Goal: Task Accomplishment & Management: Manage account settings

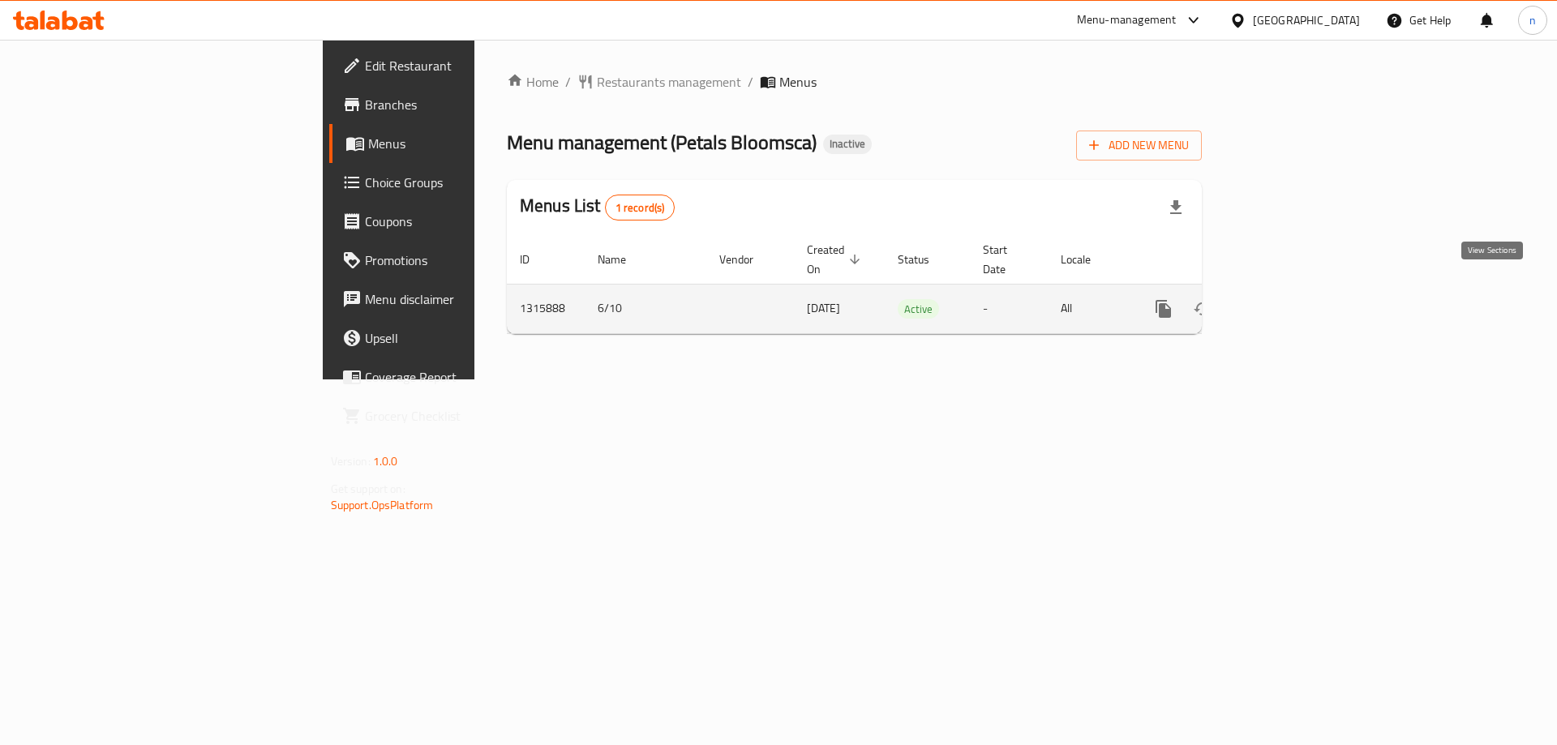
click at [1290, 299] on icon "enhanced table" at bounding box center [1279, 308] width 19 height 19
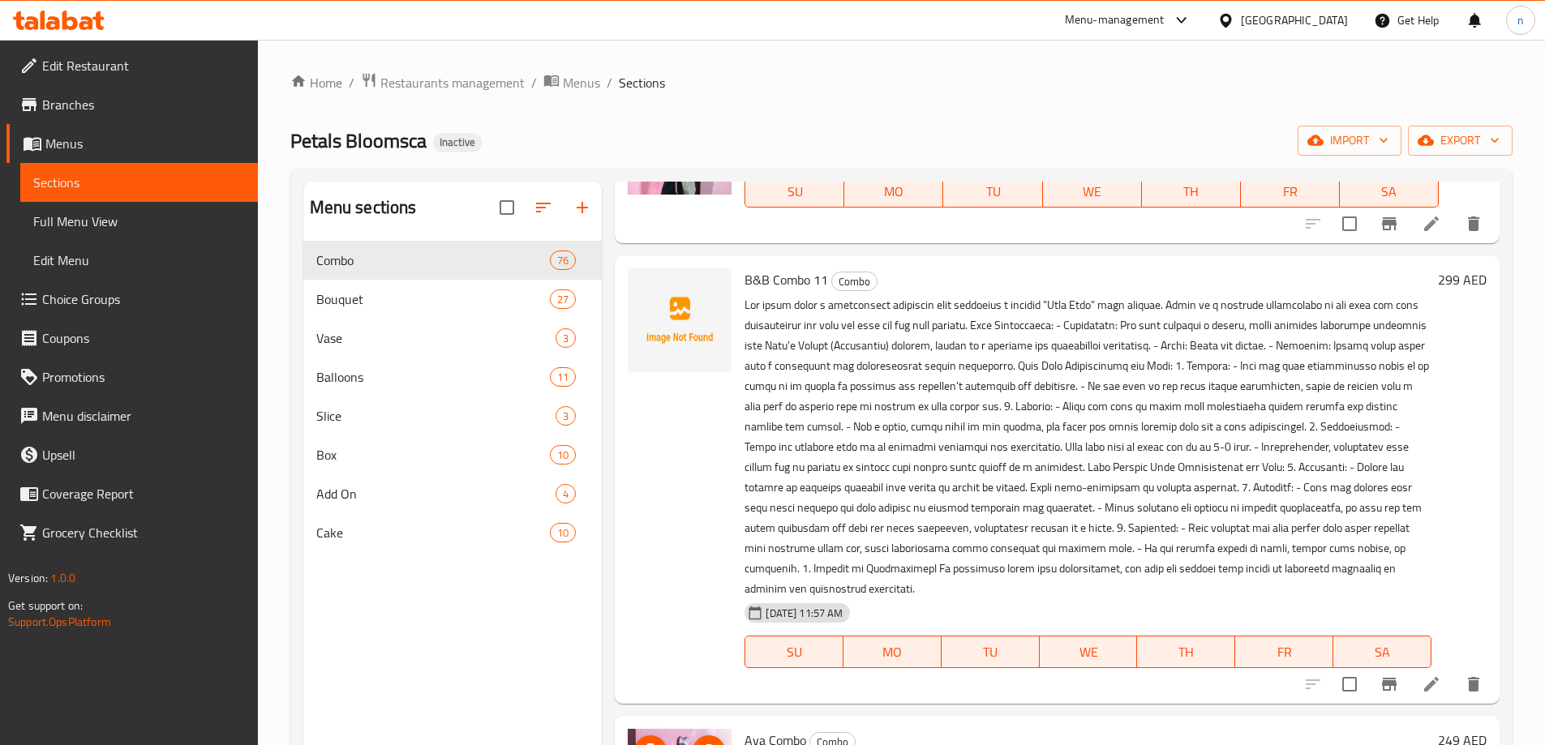
scroll to position [5756, 0]
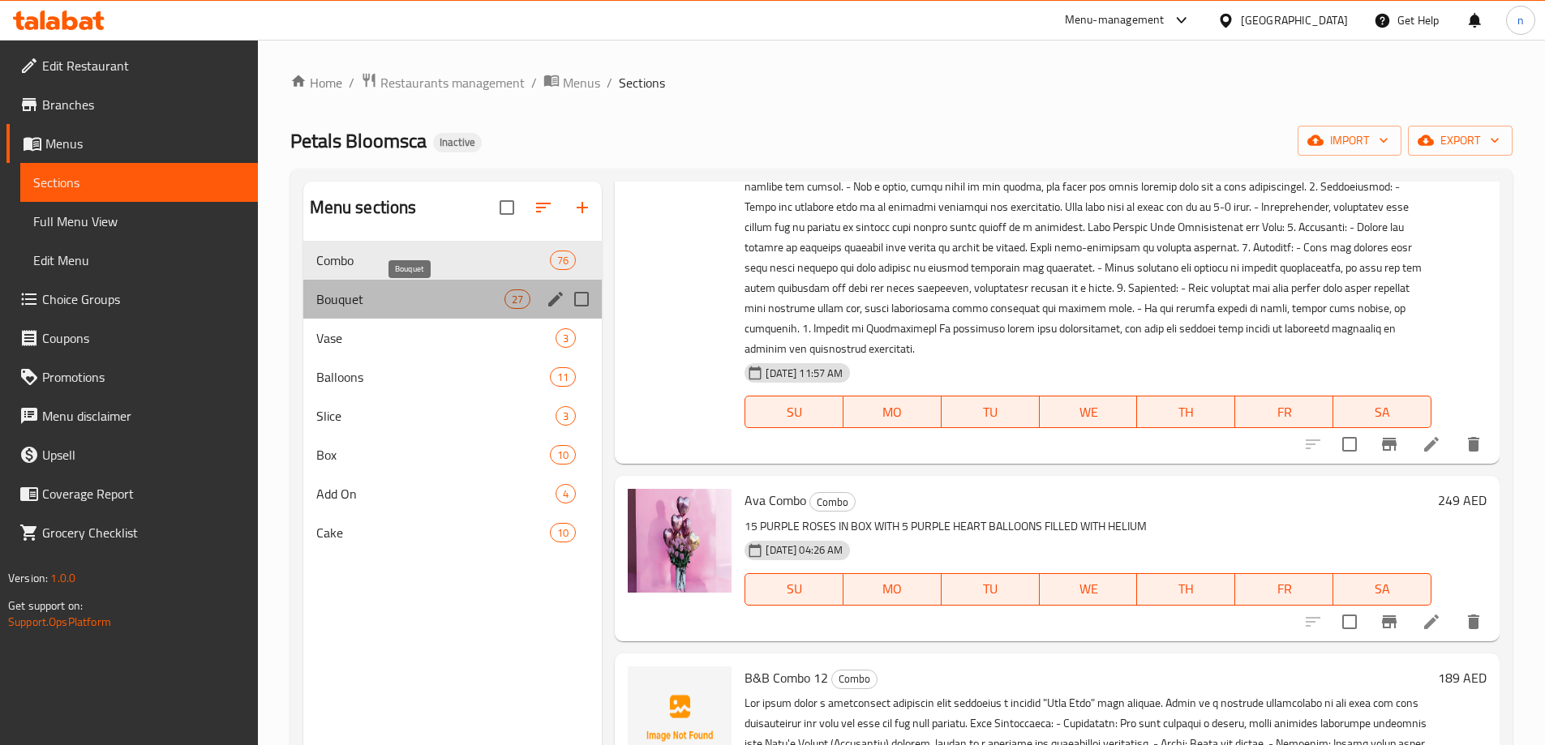
click at [391, 297] on span "Bouquet" at bounding box center [410, 298] width 189 height 19
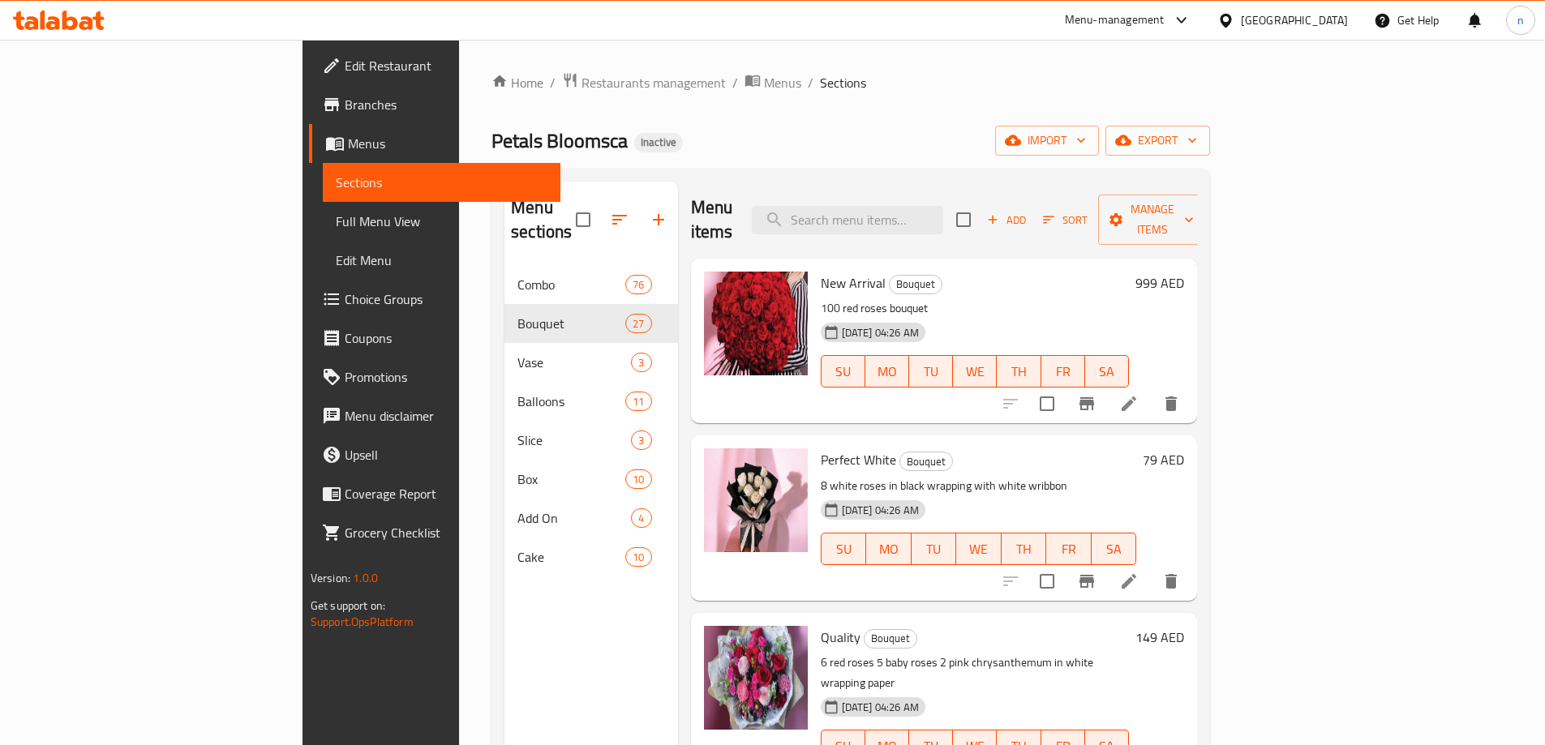
scroll to position [162, 0]
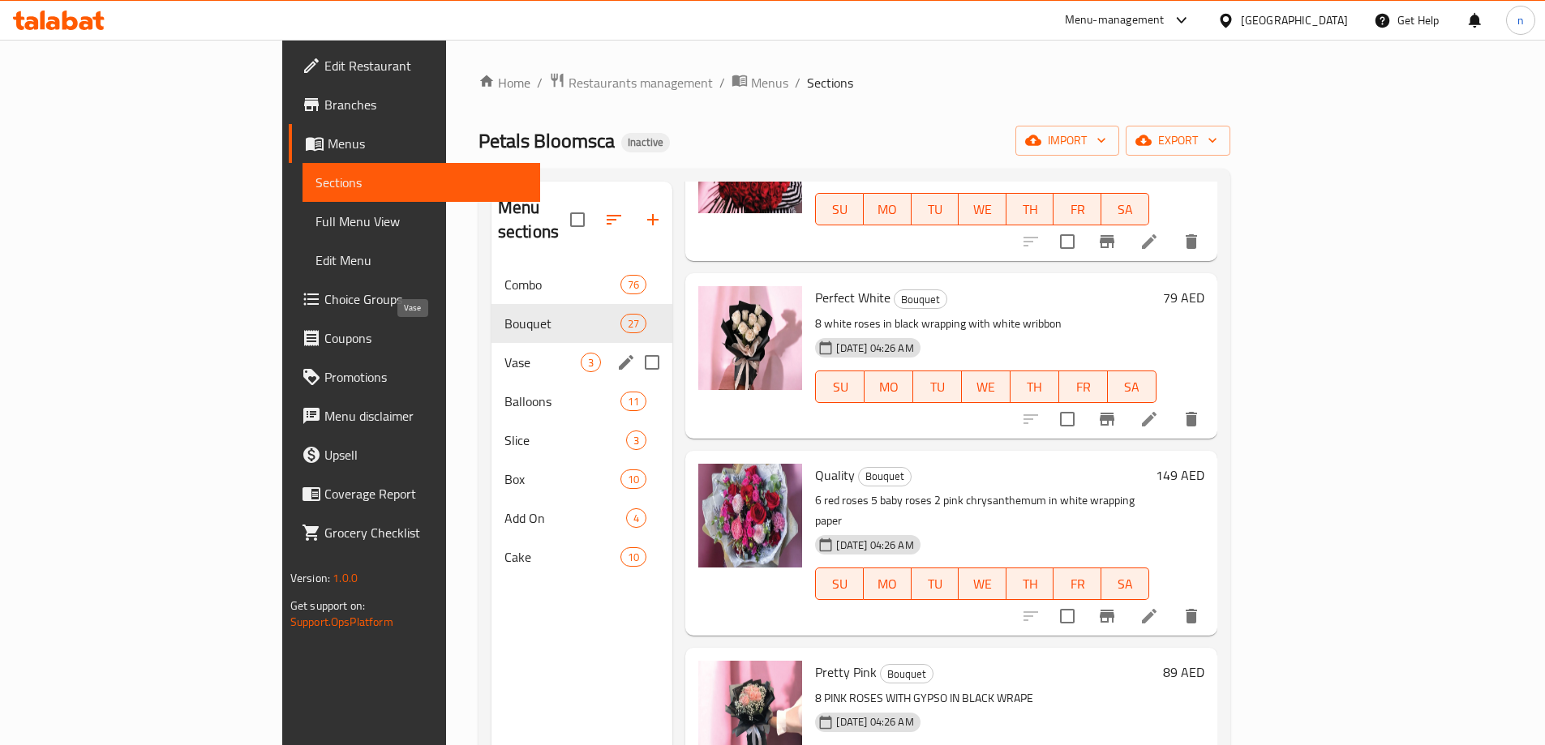
click at [504, 353] on span "Vase" at bounding box center [542, 362] width 77 height 19
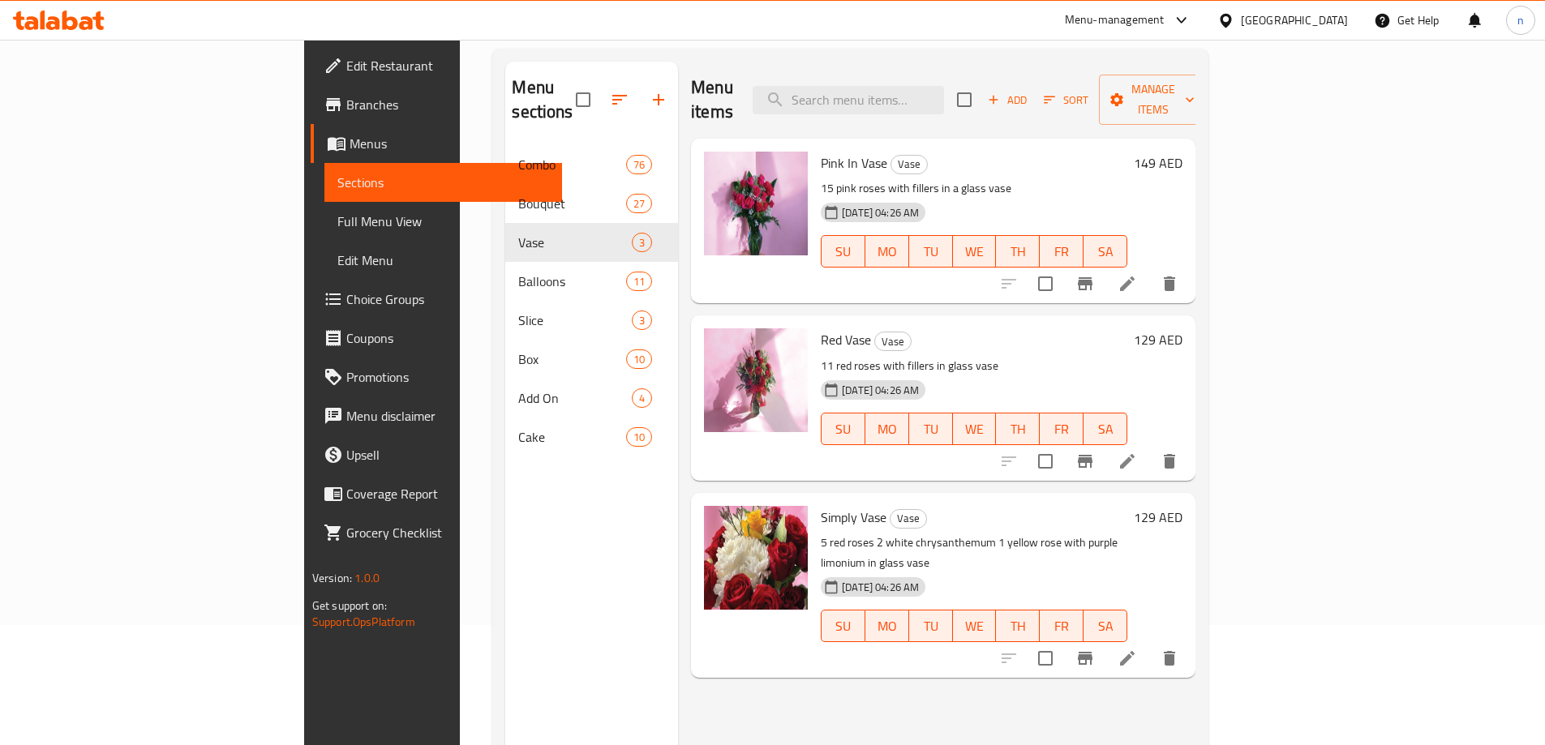
scroll to position [227, 0]
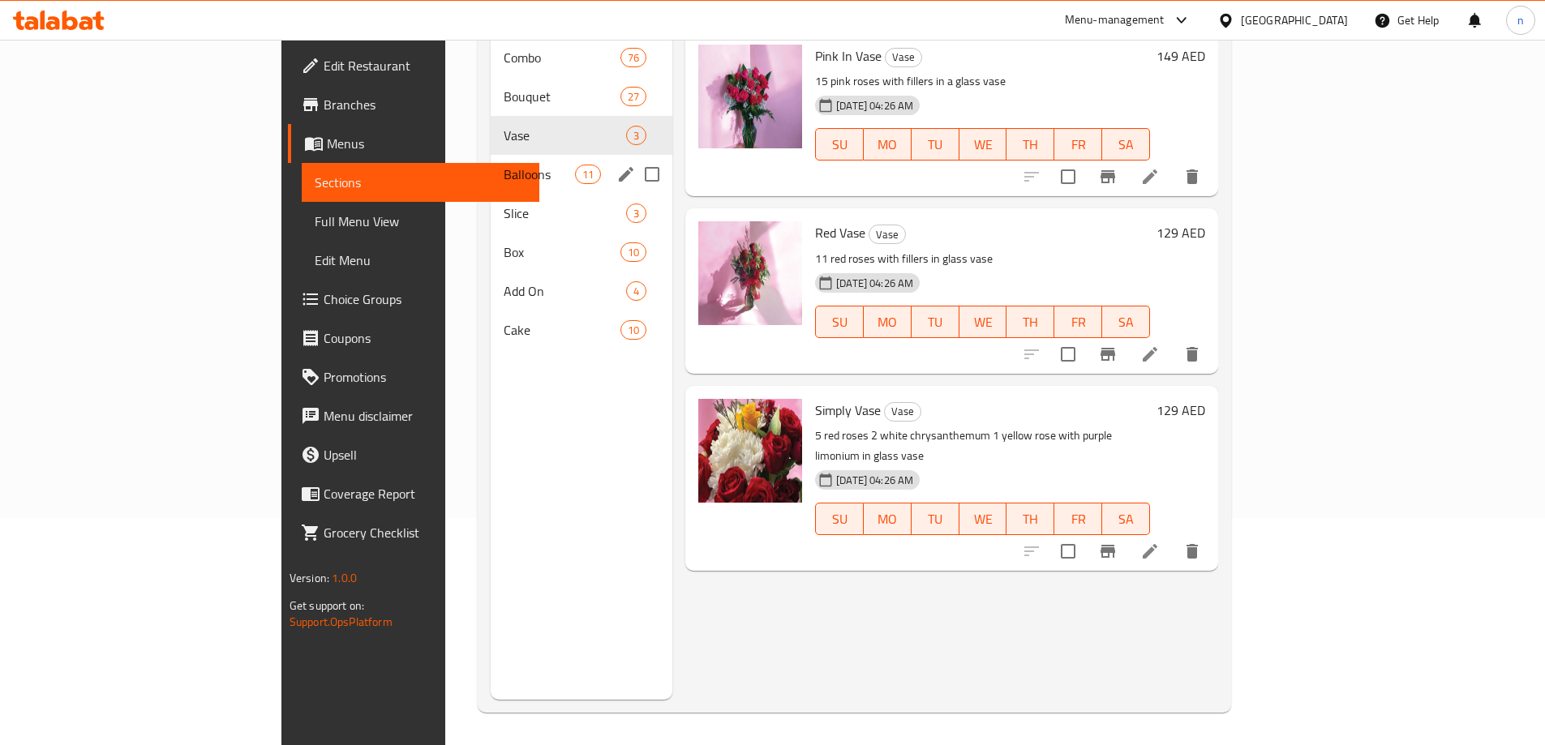
click at [491, 155] on div "Balloons 11" at bounding box center [582, 174] width 182 height 39
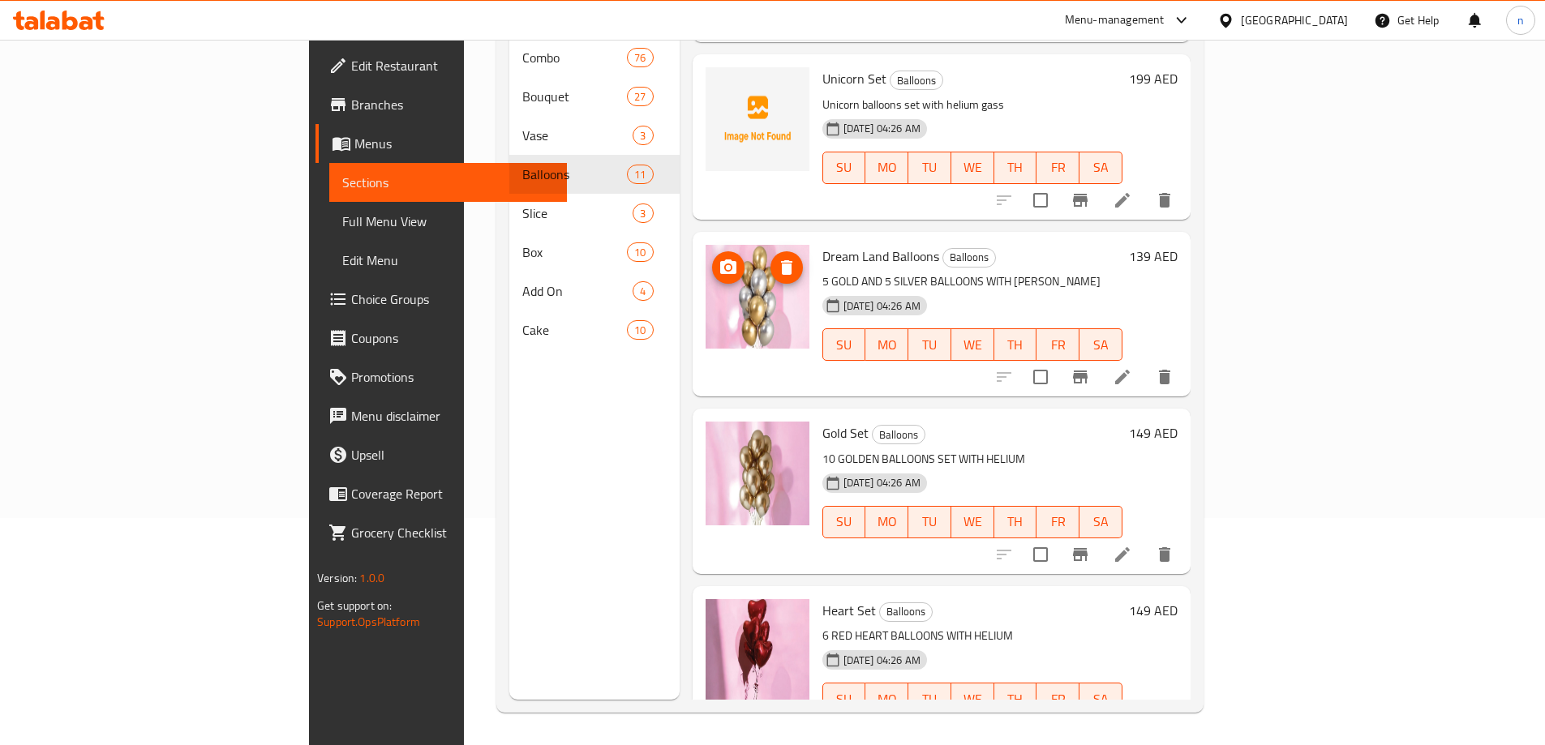
scroll to position [1244, 0]
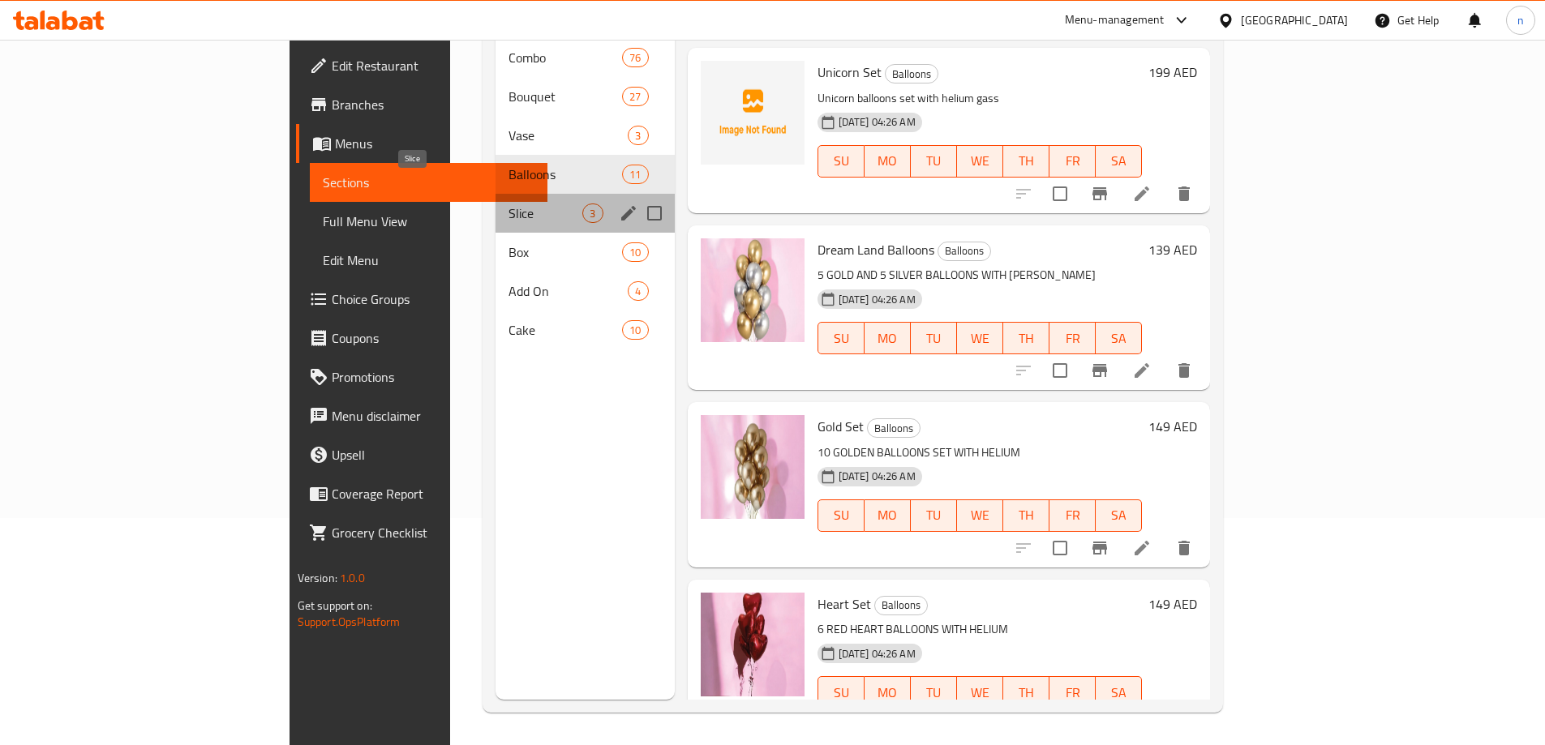
click at [508, 204] on span "Slice" at bounding box center [545, 213] width 74 height 19
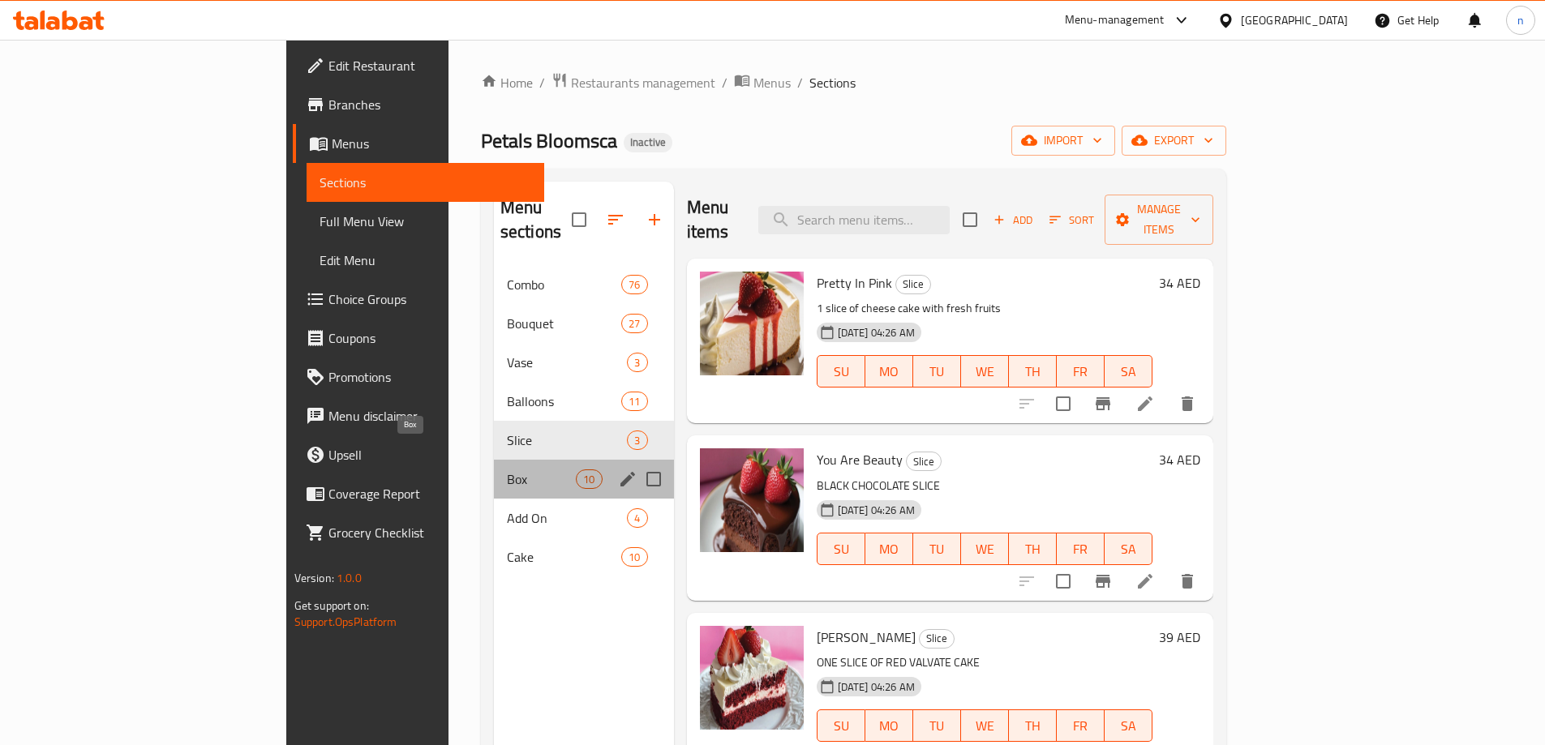
click at [507, 469] on span "Box" at bounding box center [541, 478] width 69 height 19
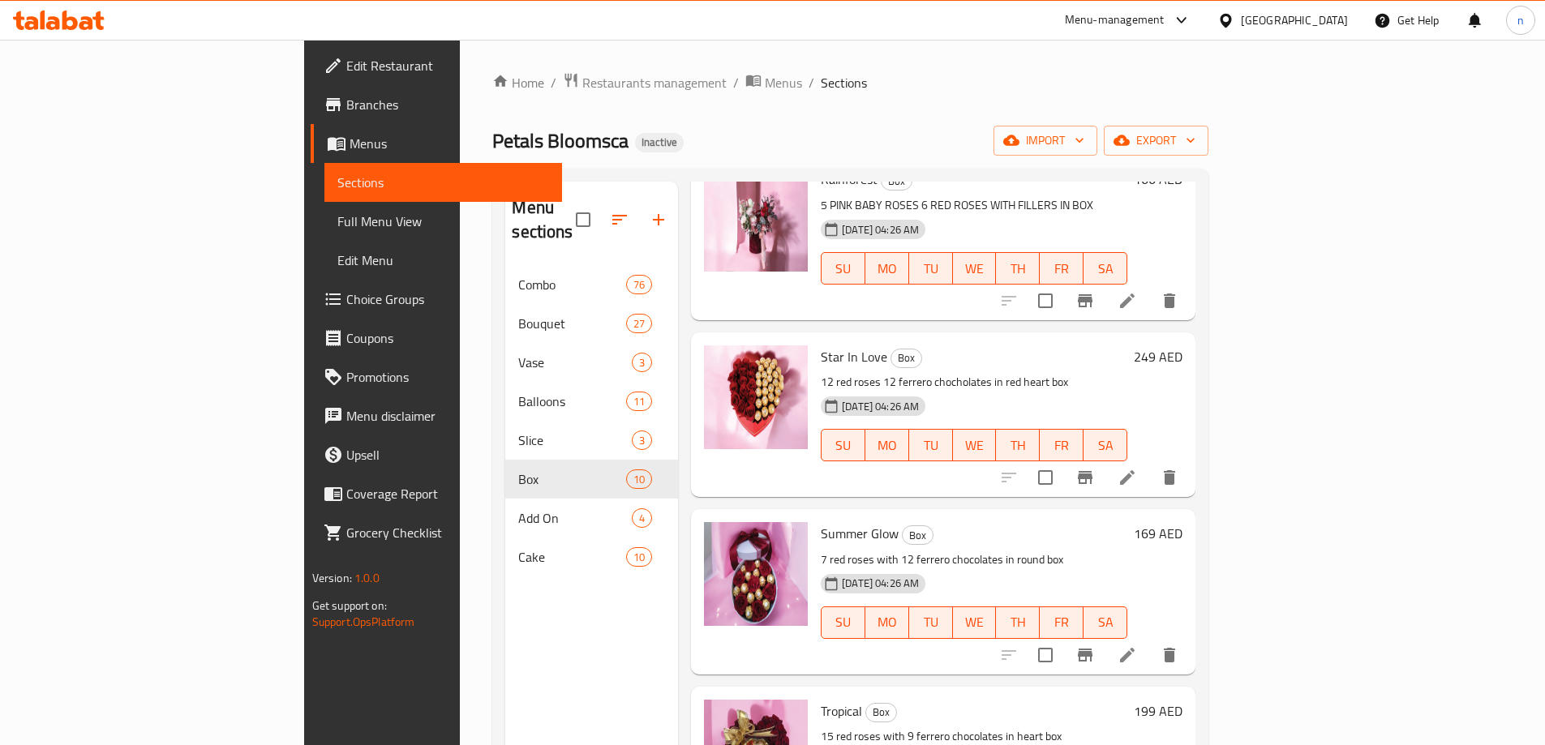
scroll to position [324, 0]
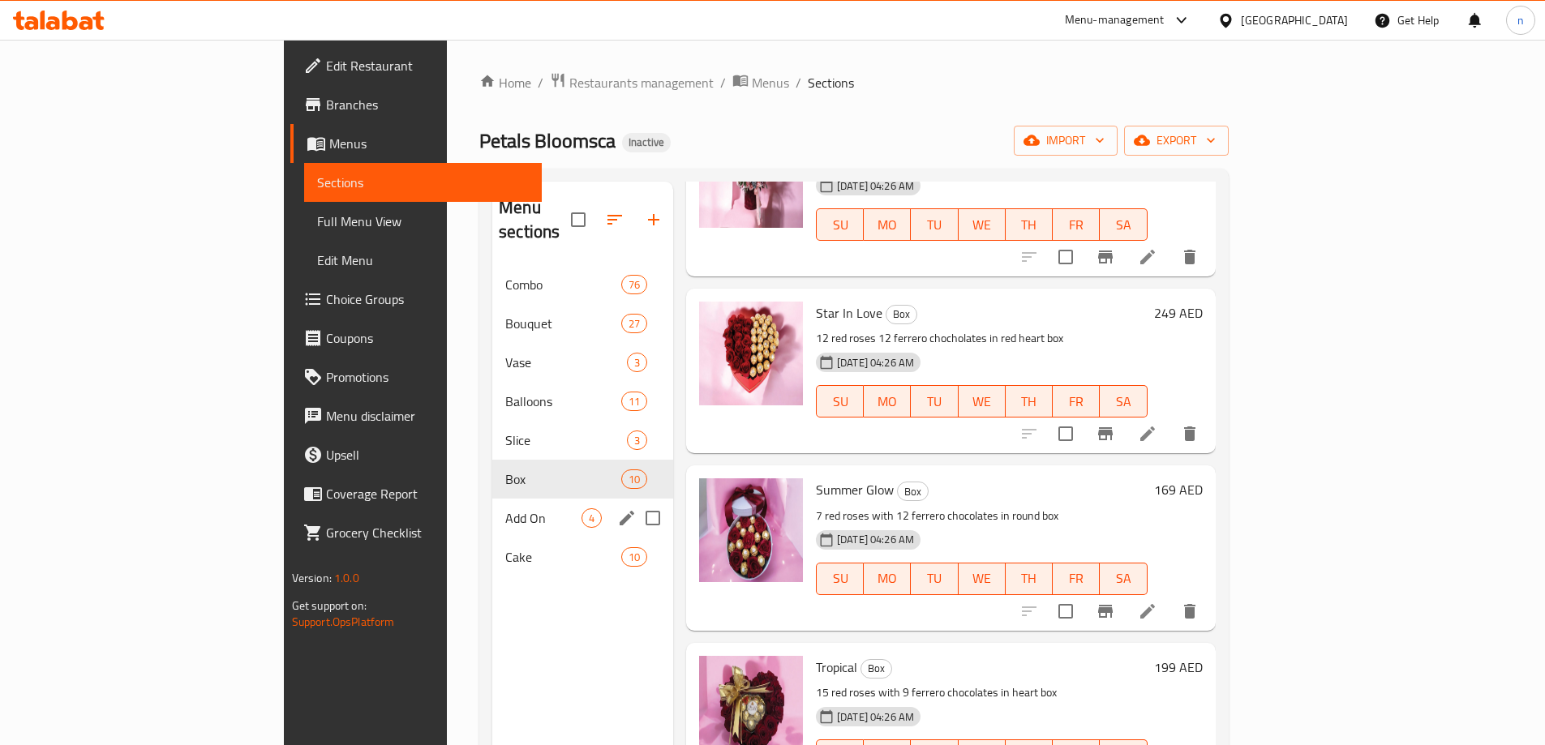
click at [492, 503] on div "Add On 4" at bounding box center [582, 518] width 181 height 39
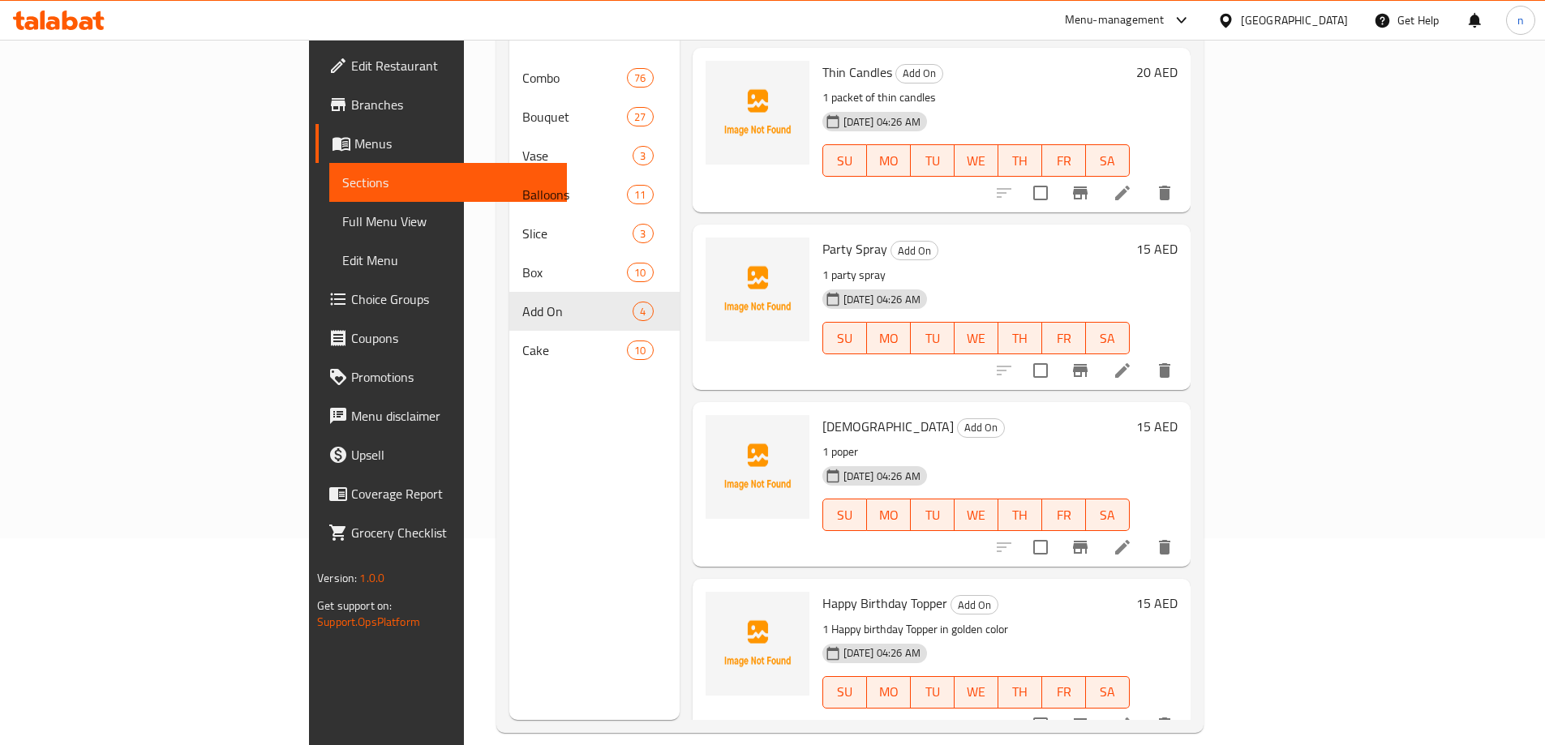
scroll to position [227, 0]
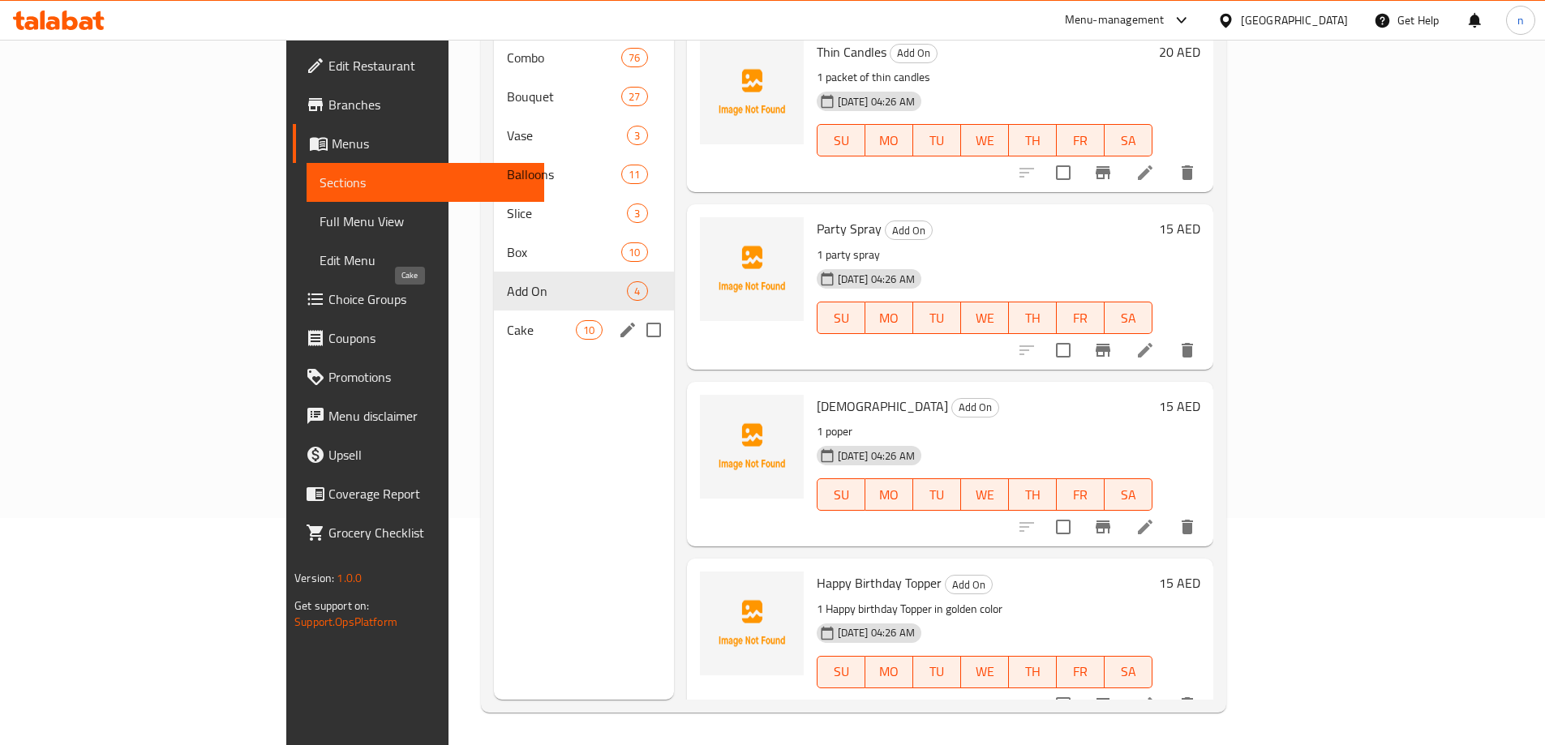
click at [507, 320] on span "Cake" at bounding box center [541, 329] width 69 height 19
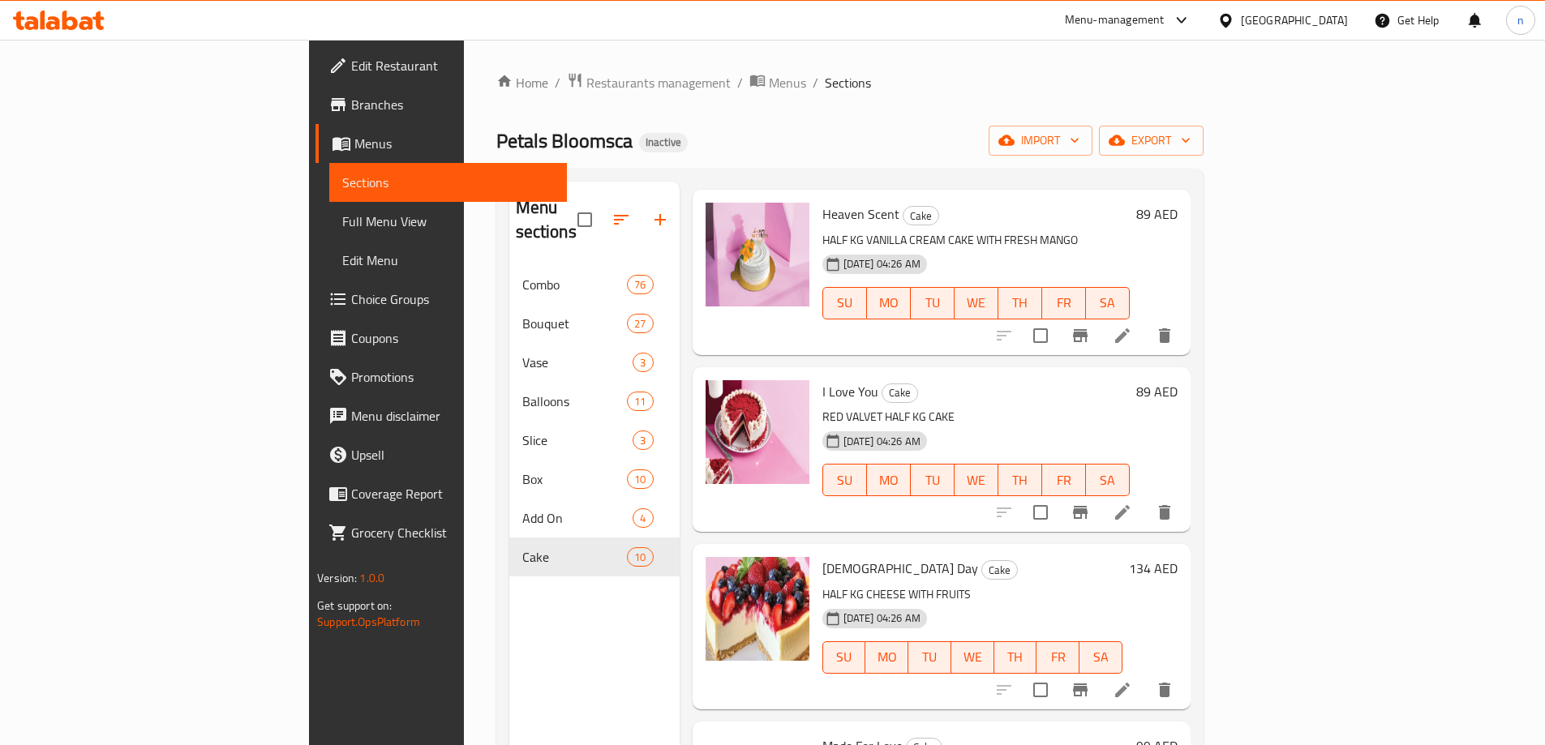
scroll to position [1067, 0]
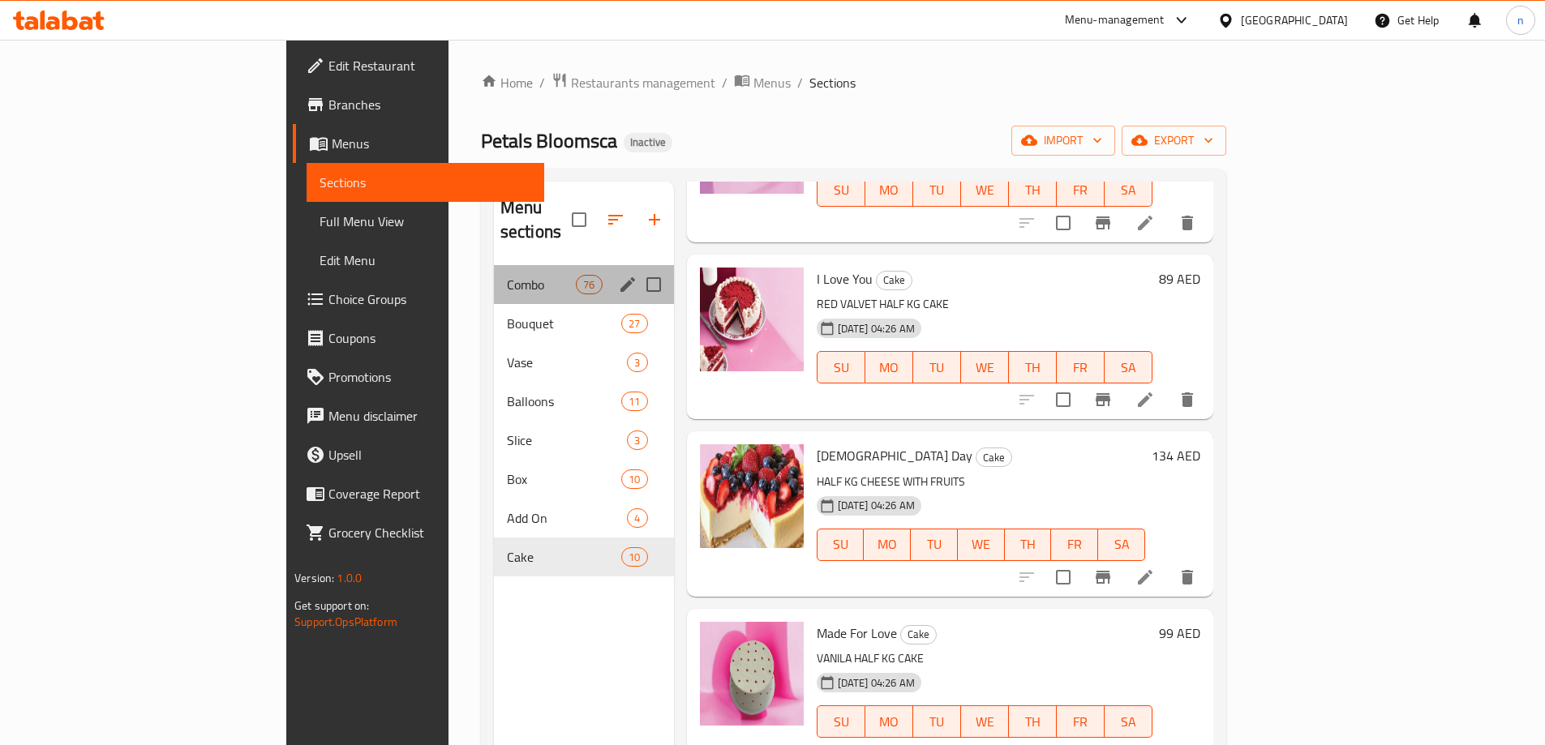
click at [494, 265] on div "Combo 76" at bounding box center [584, 284] width 180 height 39
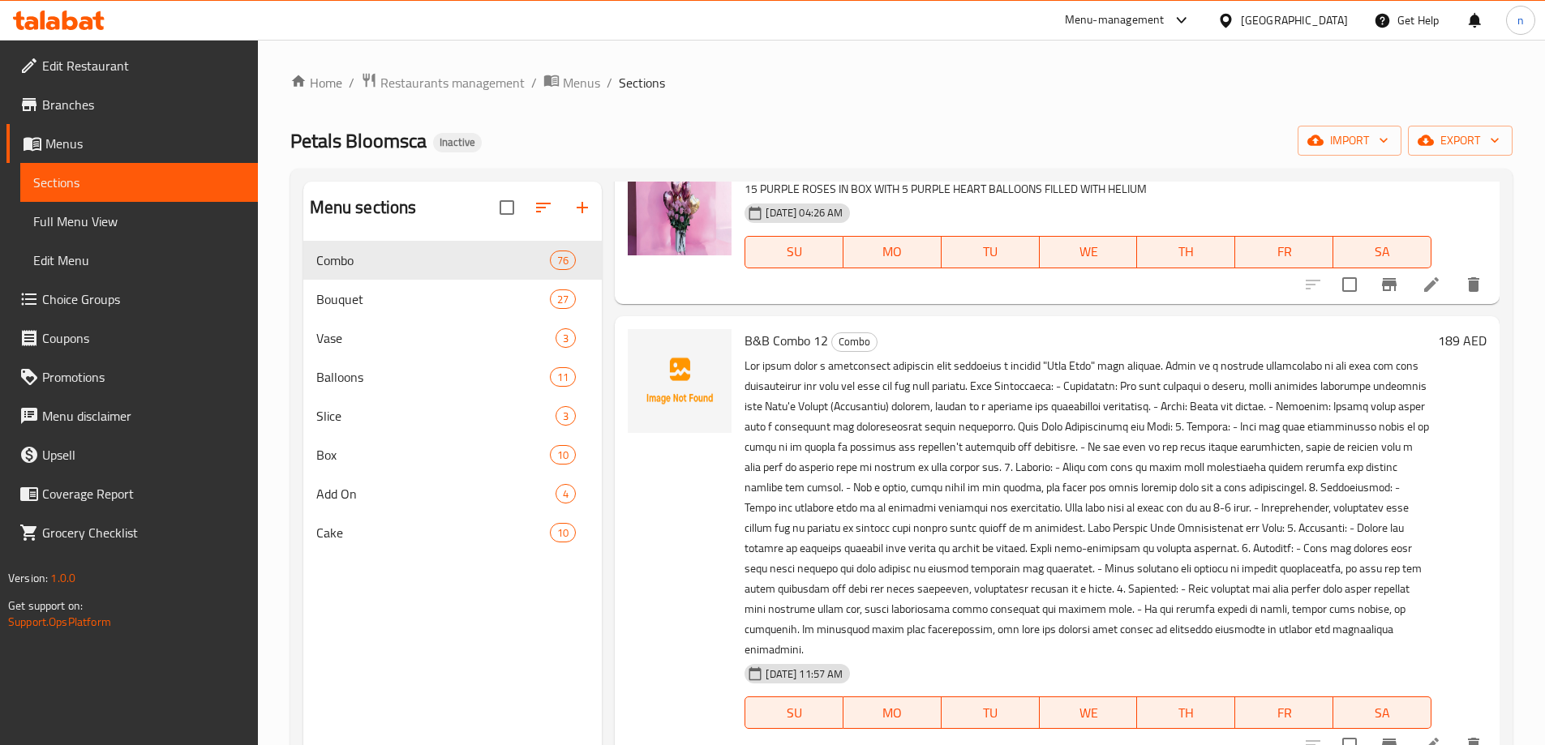
scroll to position [6256, 0]
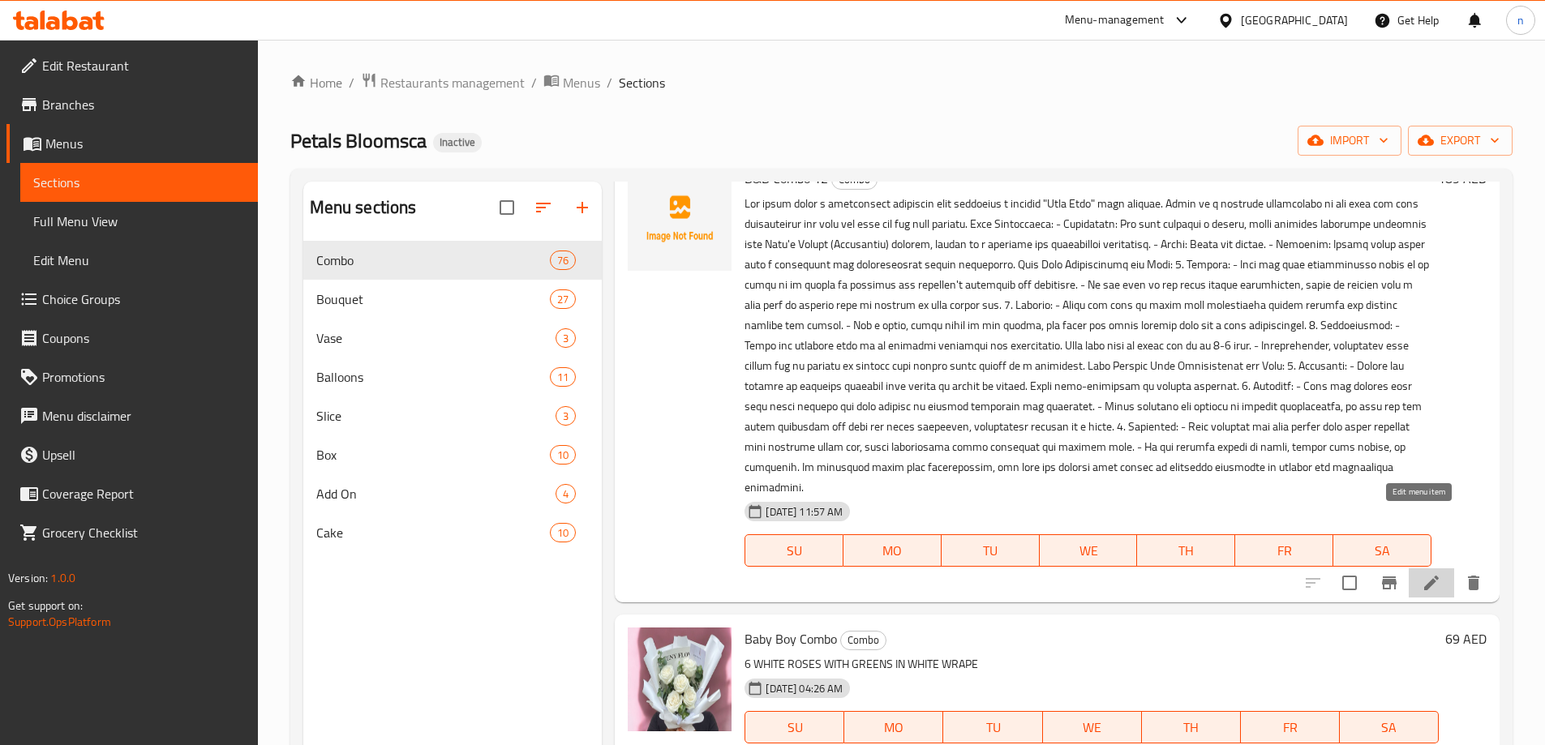
click at [1424, 576] on icon at bounding box center [1431, 583] width 15 height 15
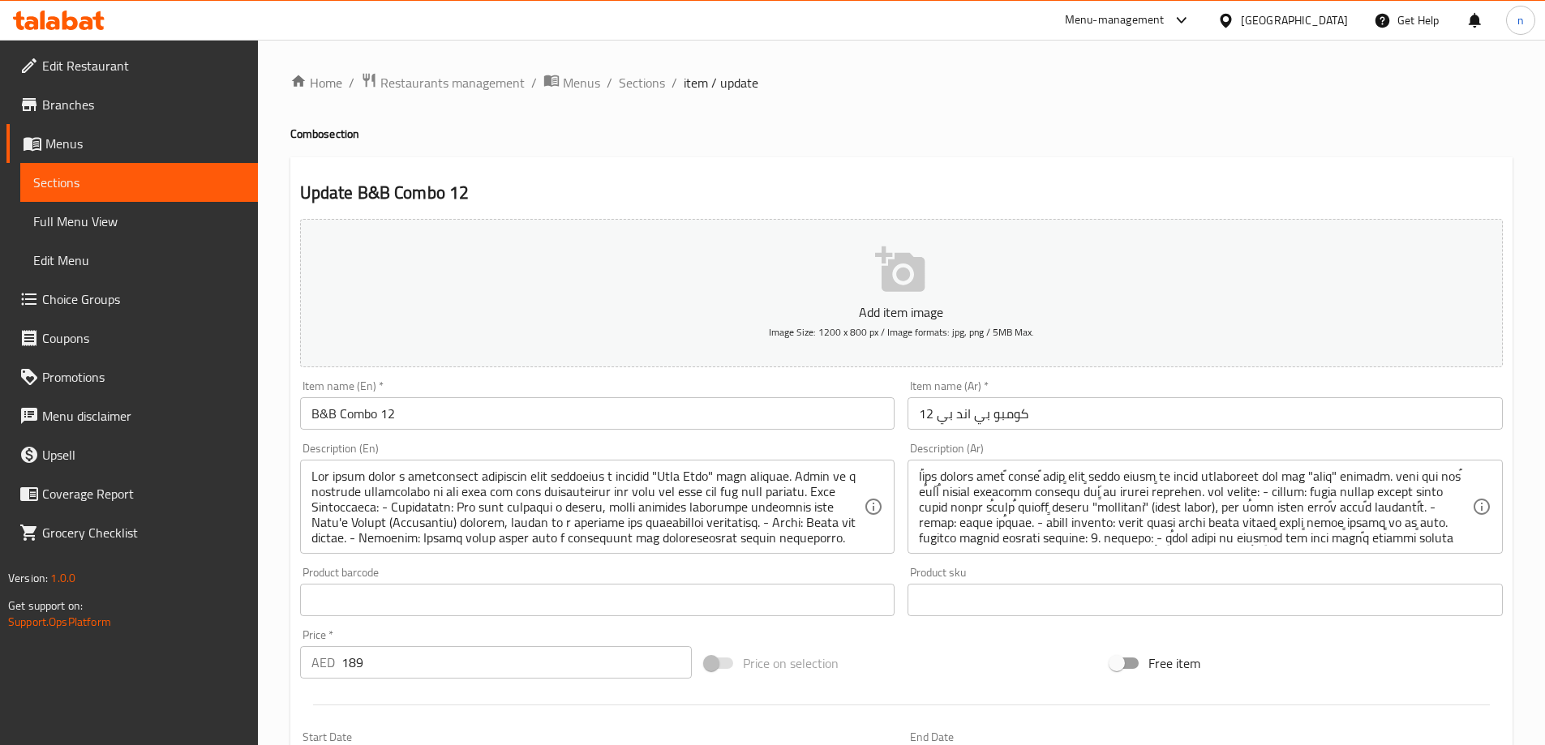
scroll to position [235, 0]
click at [644, 84] on span "Sections" at bounding box center [642, 82] width 46 height 19
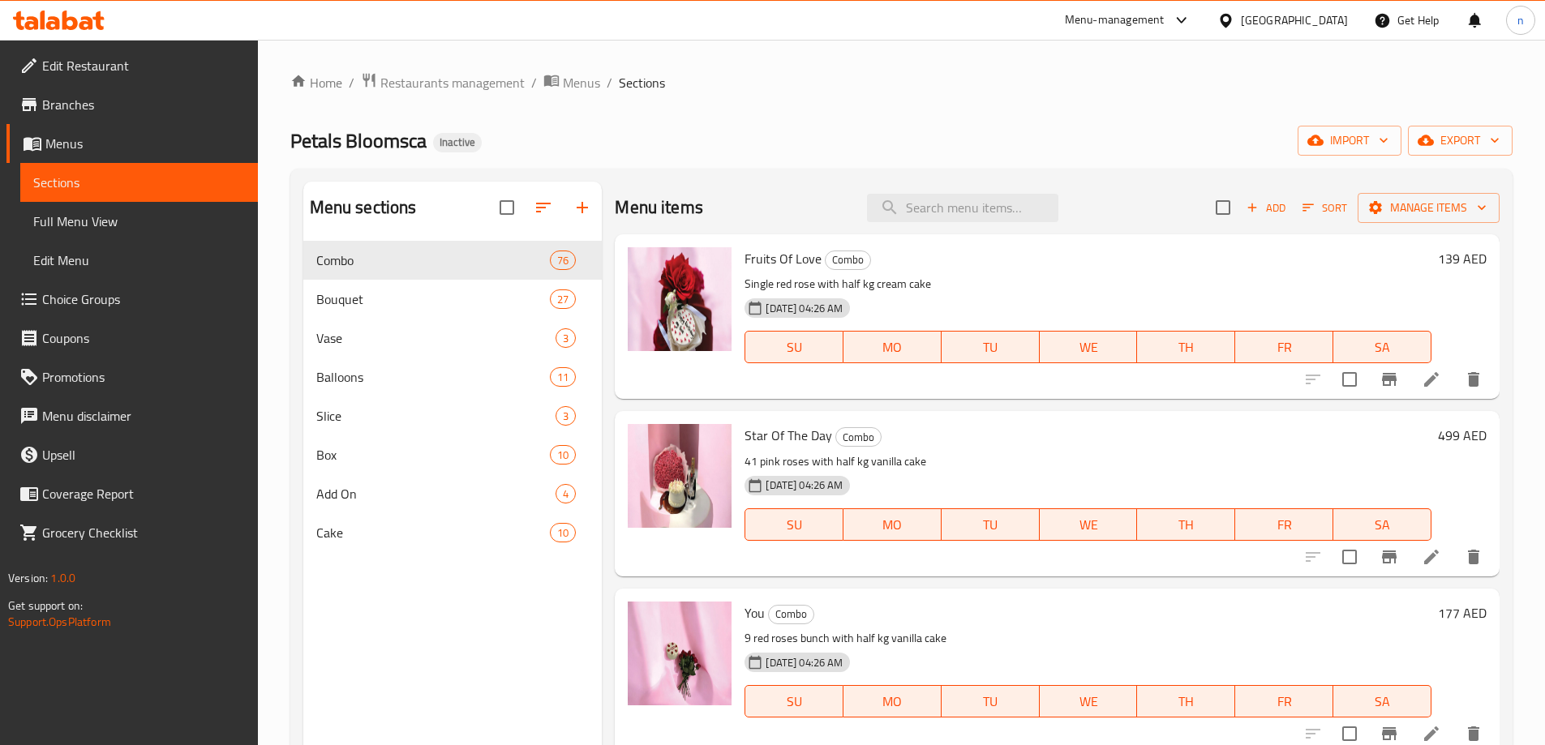
click at [97, 234] on link "Full Menu View" at bounding box center [139, 221] width 238 height 39
click at [74, 216] on span "Full Menu View" at bounding box center [139, 221] width 212 height 19
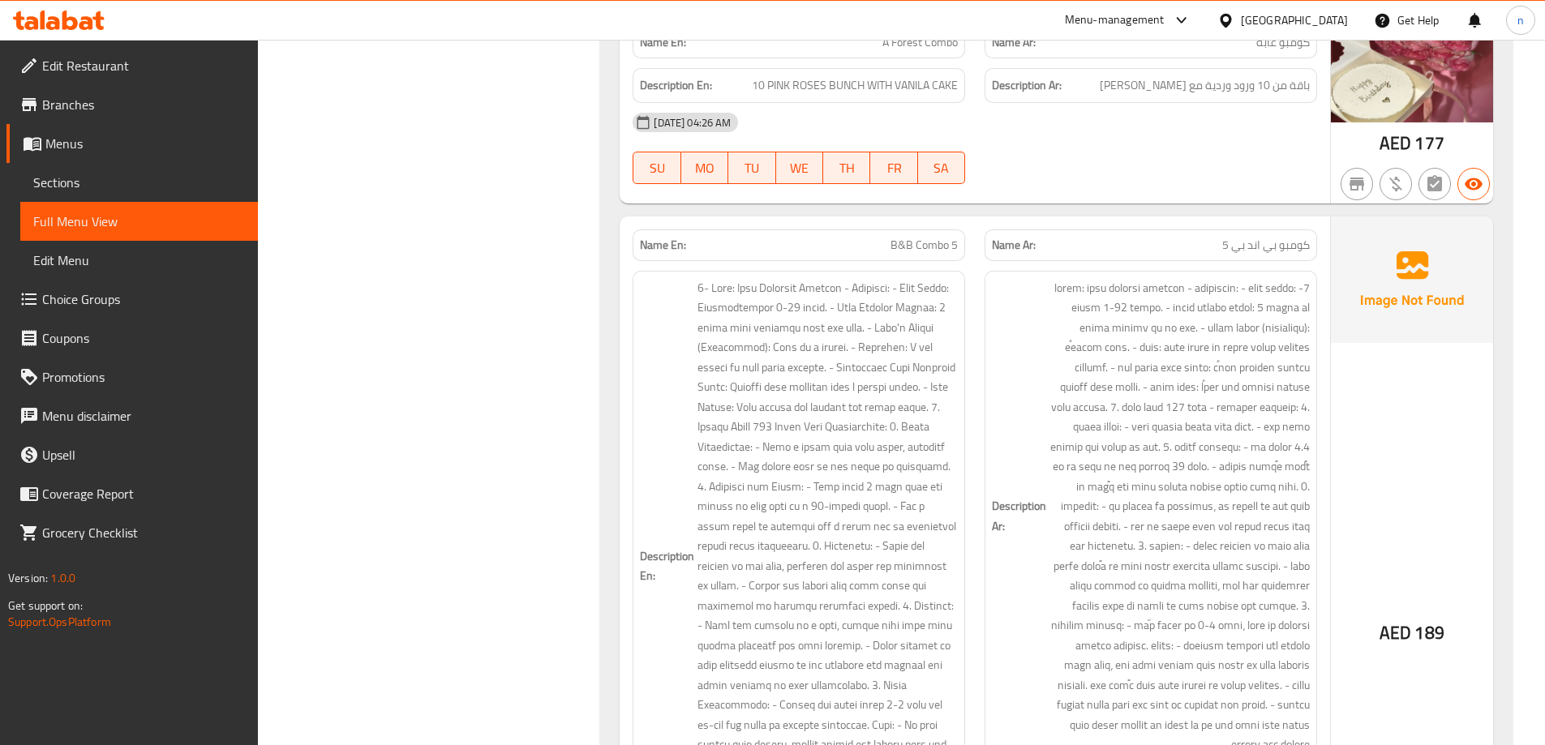
scroll to position [2594, 0]
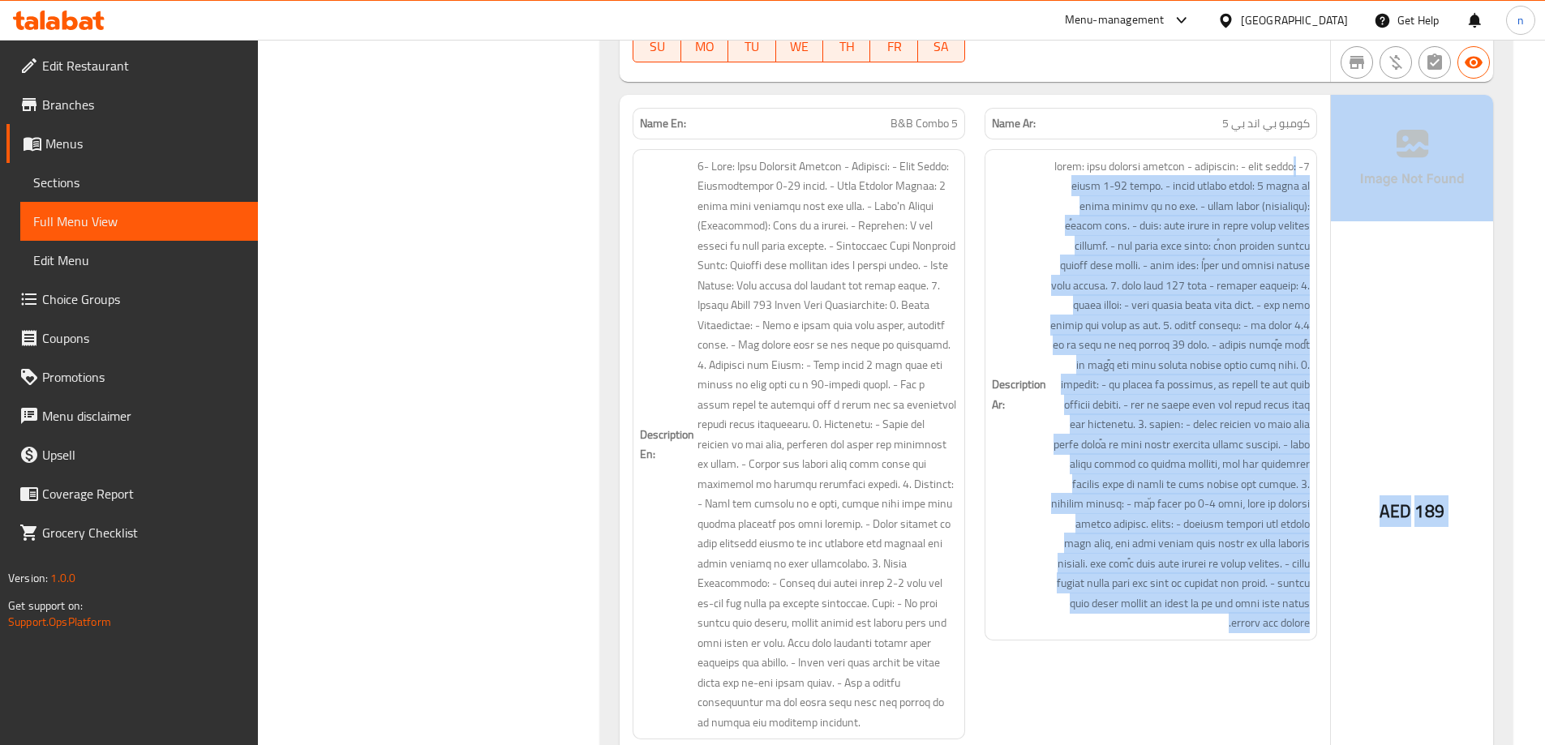
drag, startPoint x: 1063, startPoint y: 156, endPoint x: 1412, endPoint y: 673, distance: 623.8
click at [1412, 673] on div "Name En: B&B Combo 5 Name Ar: كومبو بي اند بي 5 Description En: Description Ar:…" at bounding box center [1055, 468] width 873 height 746
click at [1416, 676] on div "AED 189" at bounding box center [1411, 468] width 162 height 746
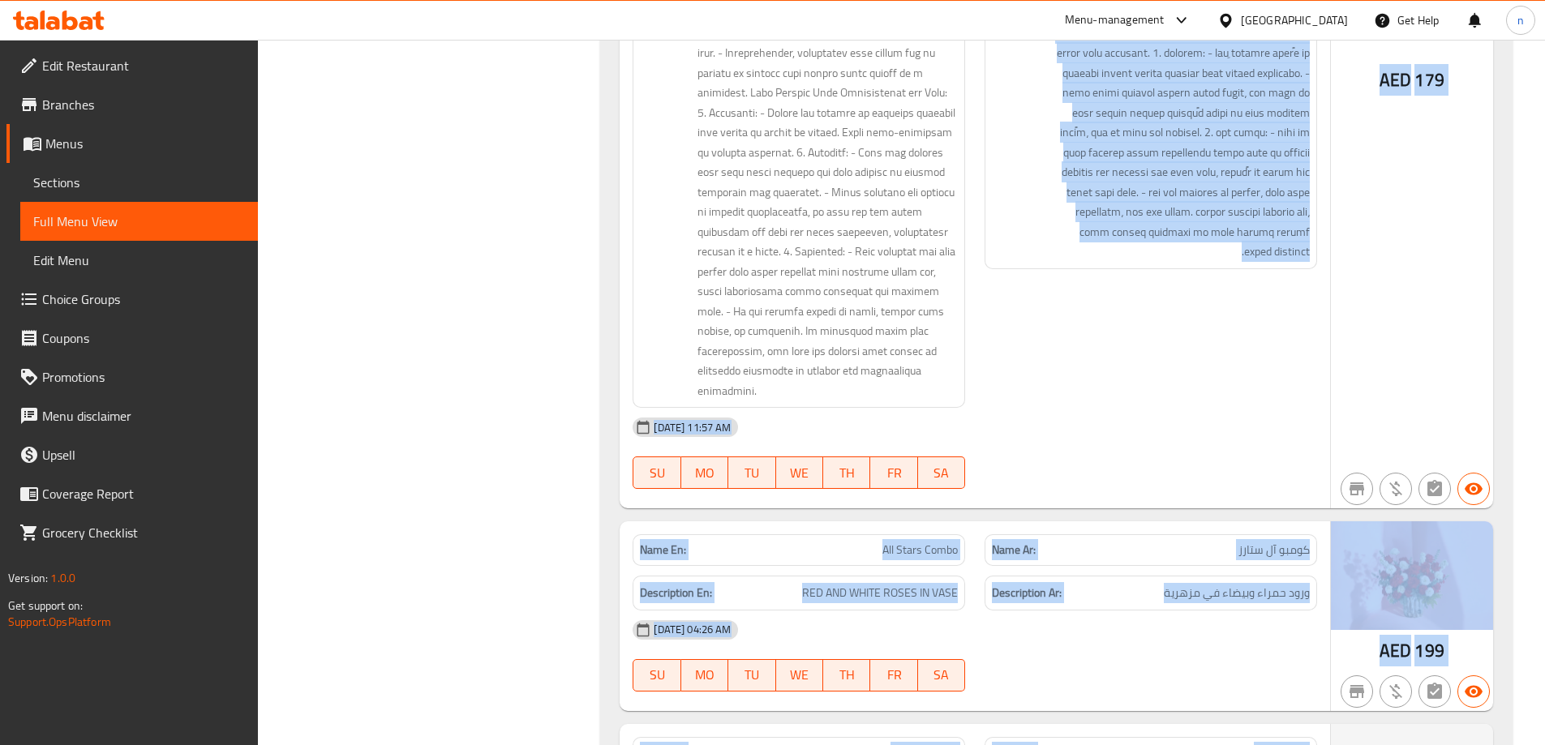
scroll to position [6625, 0]
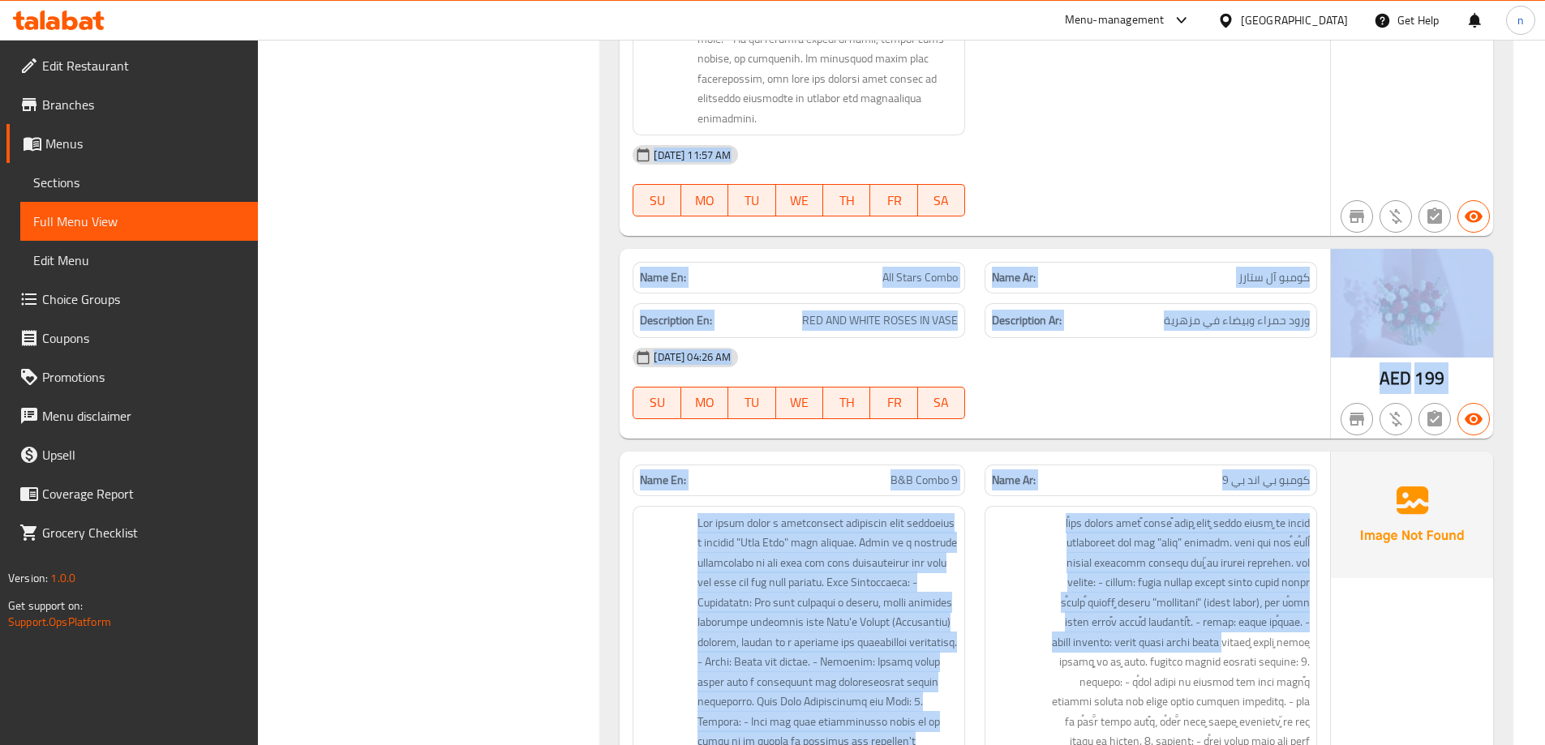
drag, startPoint x: 1050, startPoint y: 126, endPoint x: 1252, endPoint y: 777, distance: 680.9
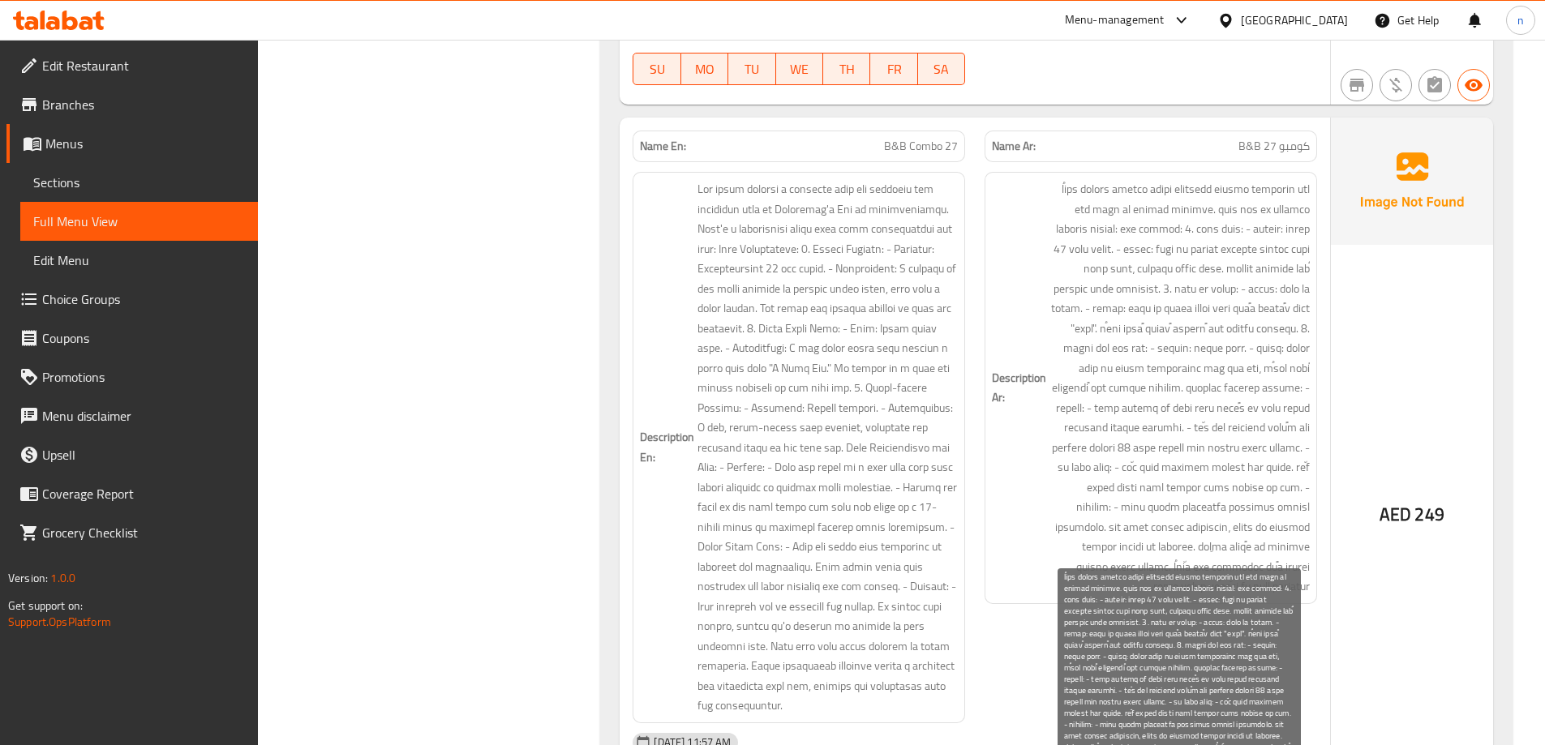
scroll to position [24137, 0]
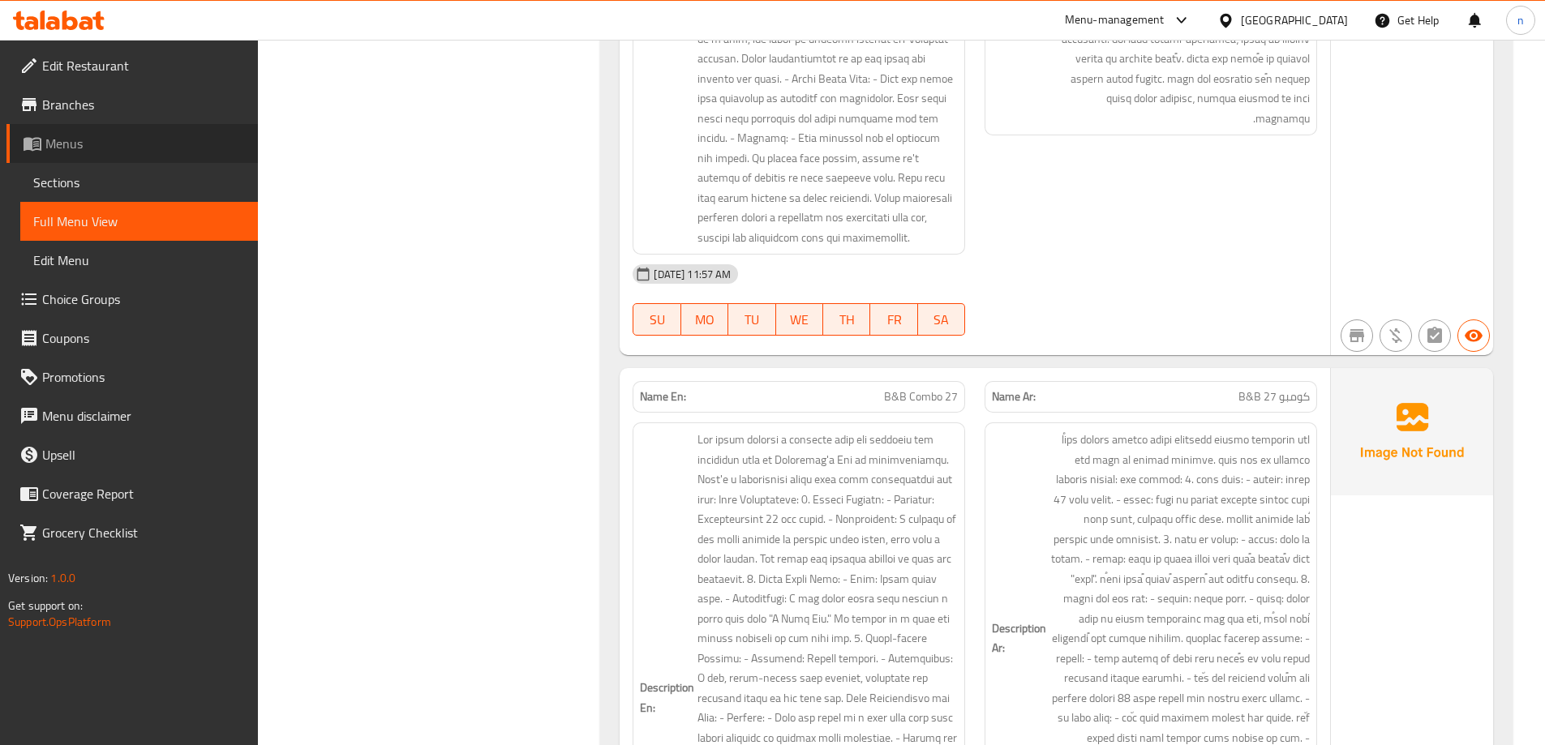
click at [161, 150] on span "Menus" at bounding box center [144, 143] width 199 height 19
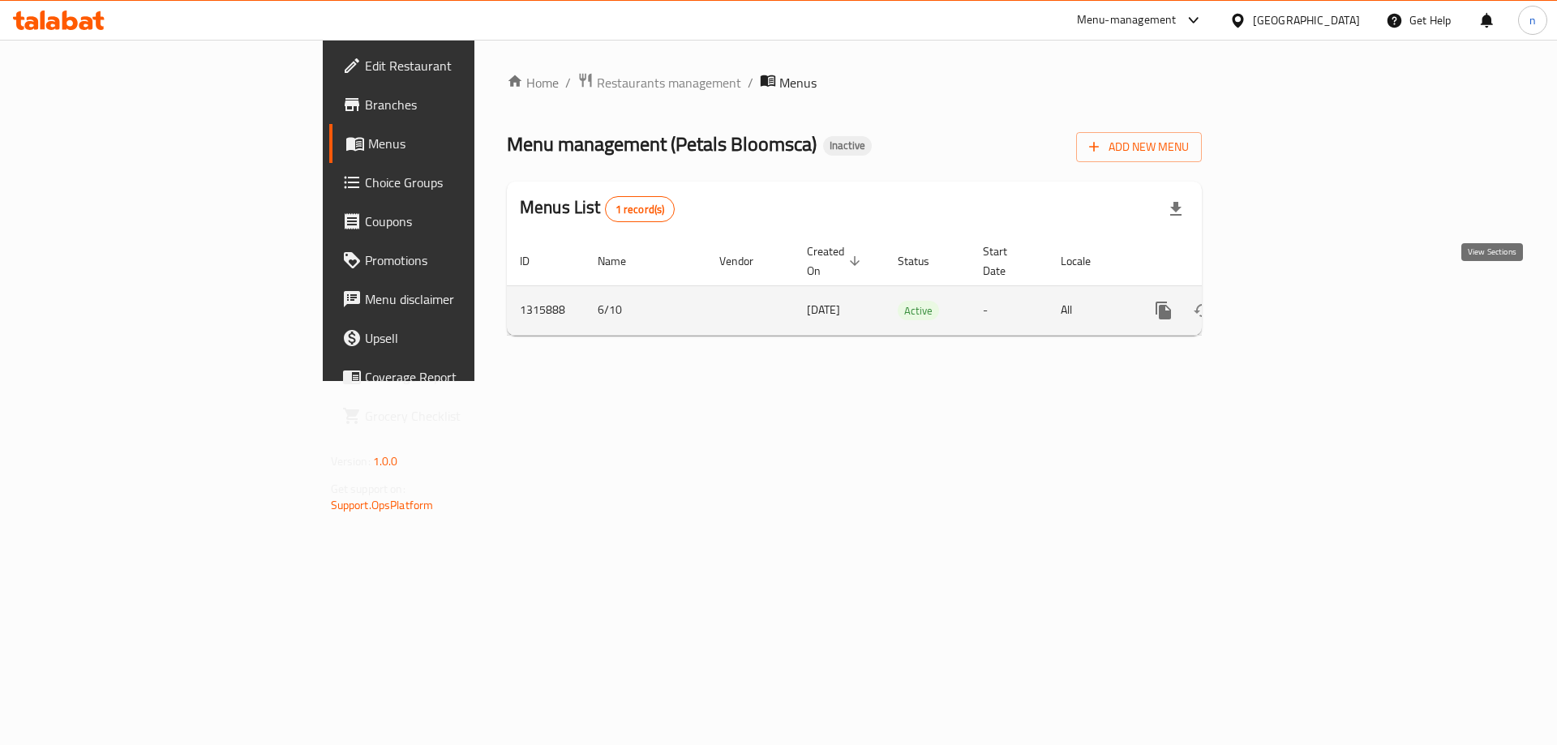
click at [1300, 291] on link "enhanced table" at bounding box center [1280, 310] width 39 height 39
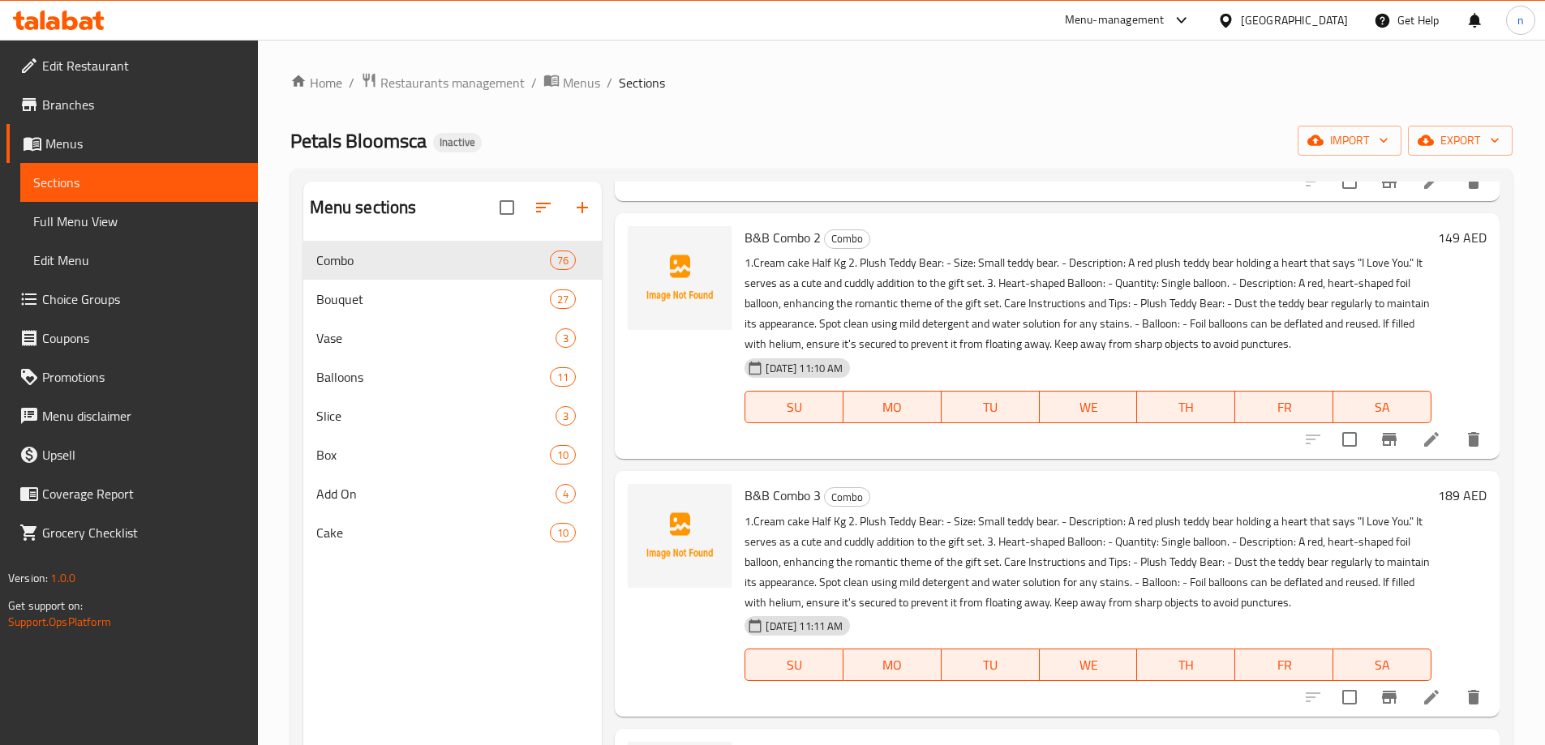
scroll to position [1216, 0]
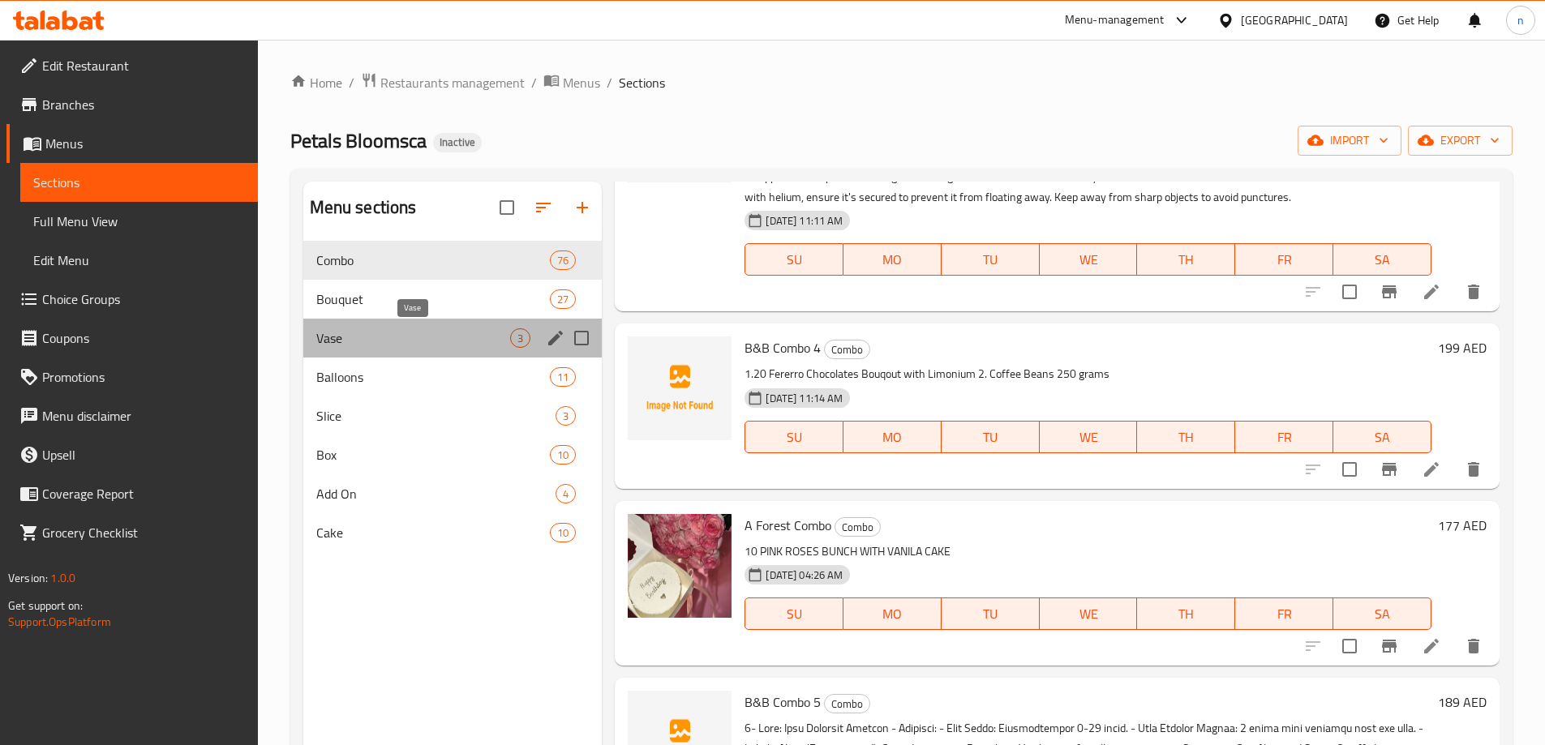
drag, startPoint x: 370, startPoint y: 334, endPoint x: 491, endPoint y: 381, distance: 129.6
click at [370, 344] on span "Vase" at bounding box center [413, 337] width 195 height 19
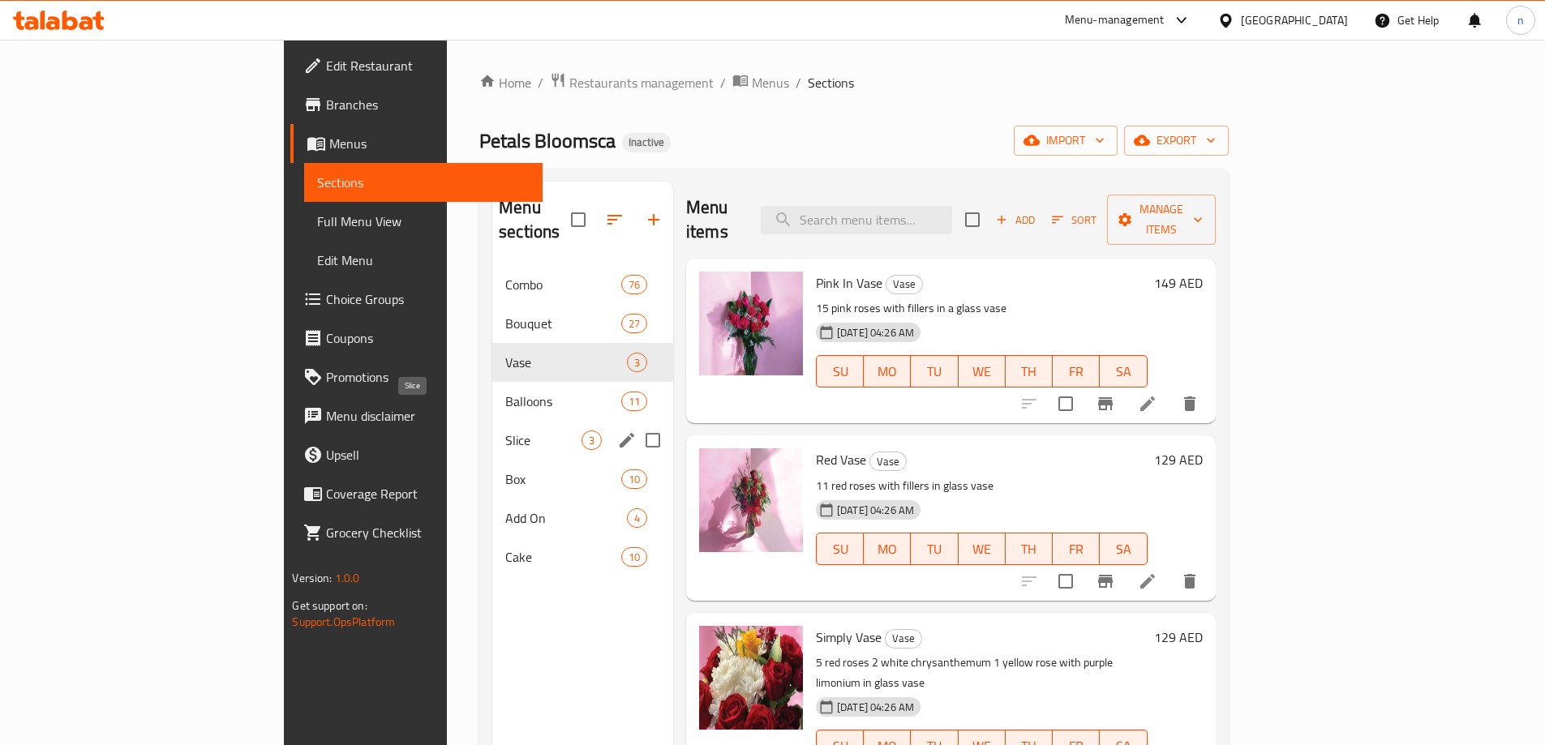
click at [505, 431] on span "Slice" at bounding box center [543, 440] width 76 height 19
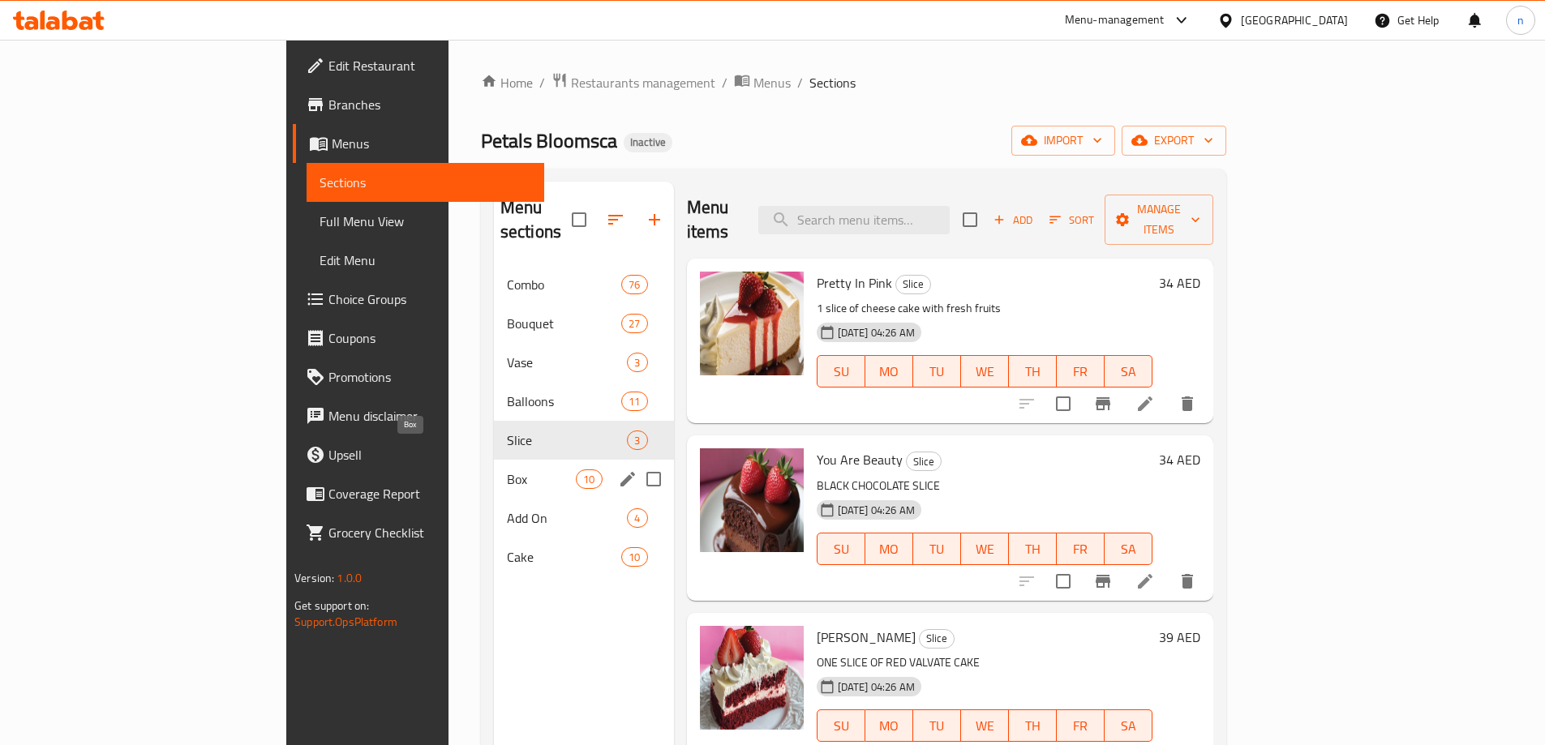
click at [507, 469] on span "Box" at bounding box center [541, 478] width 69 height 19
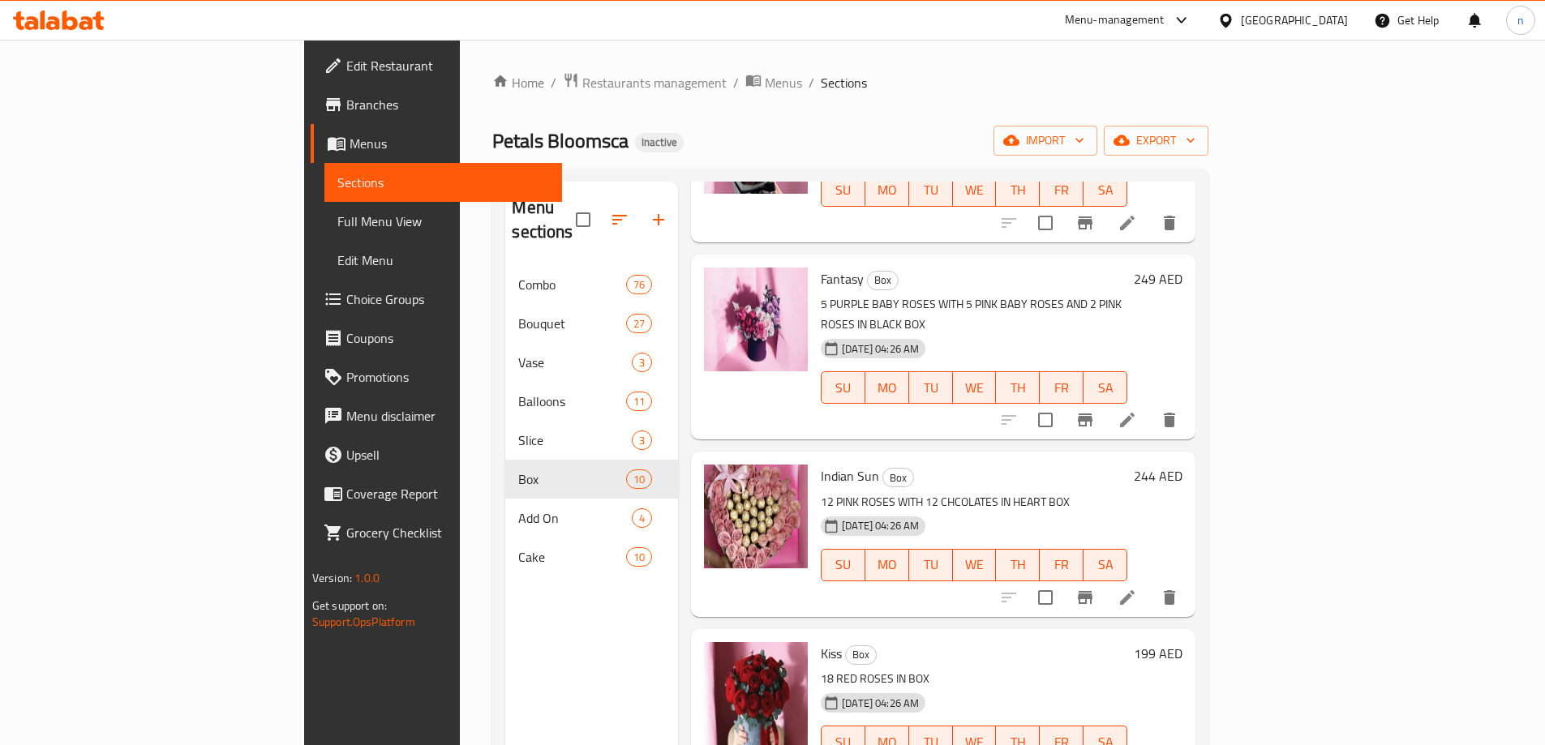
scroll to position [986, 0]
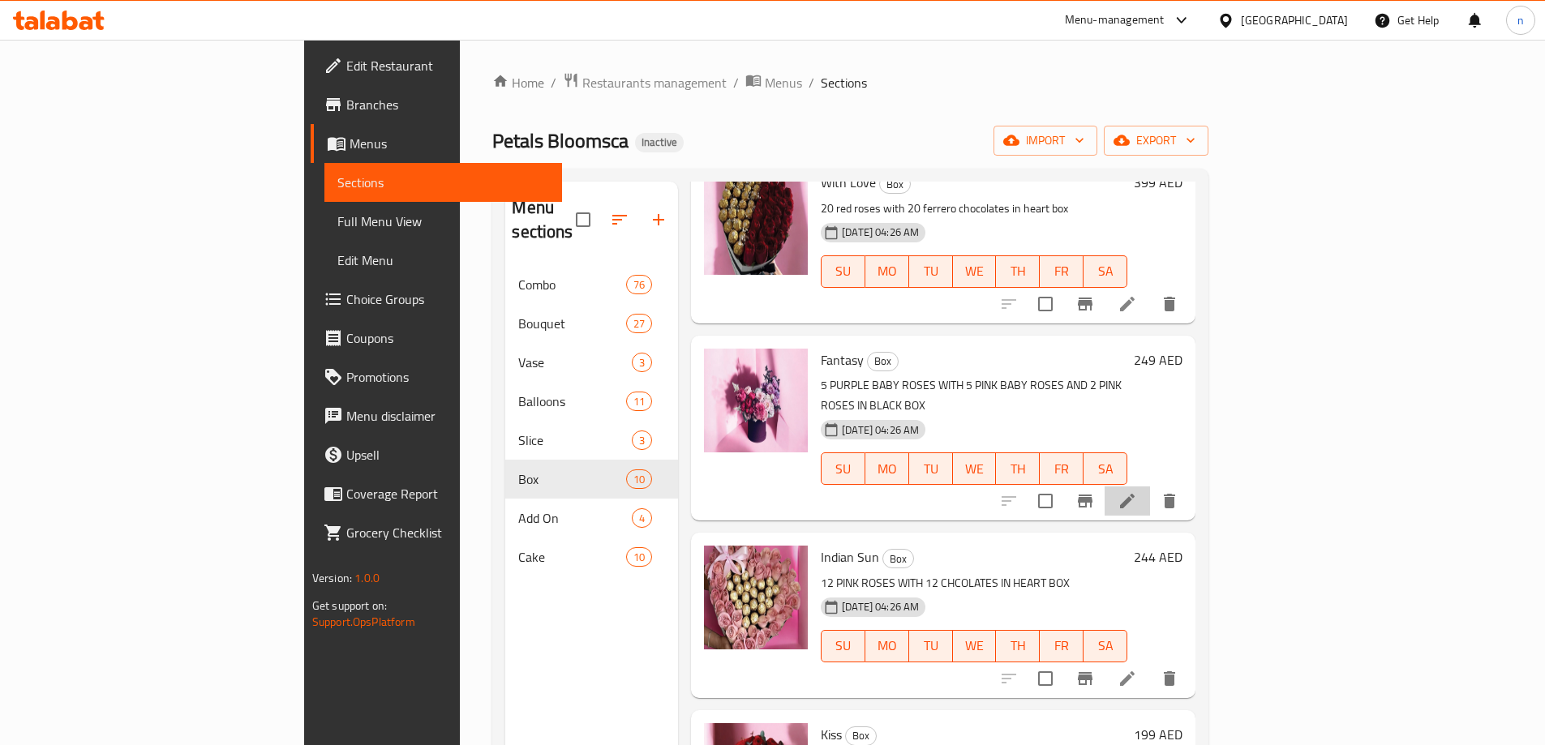
click at [1150, 486] on li at bounding box center [1126, 500] width 45 height 29
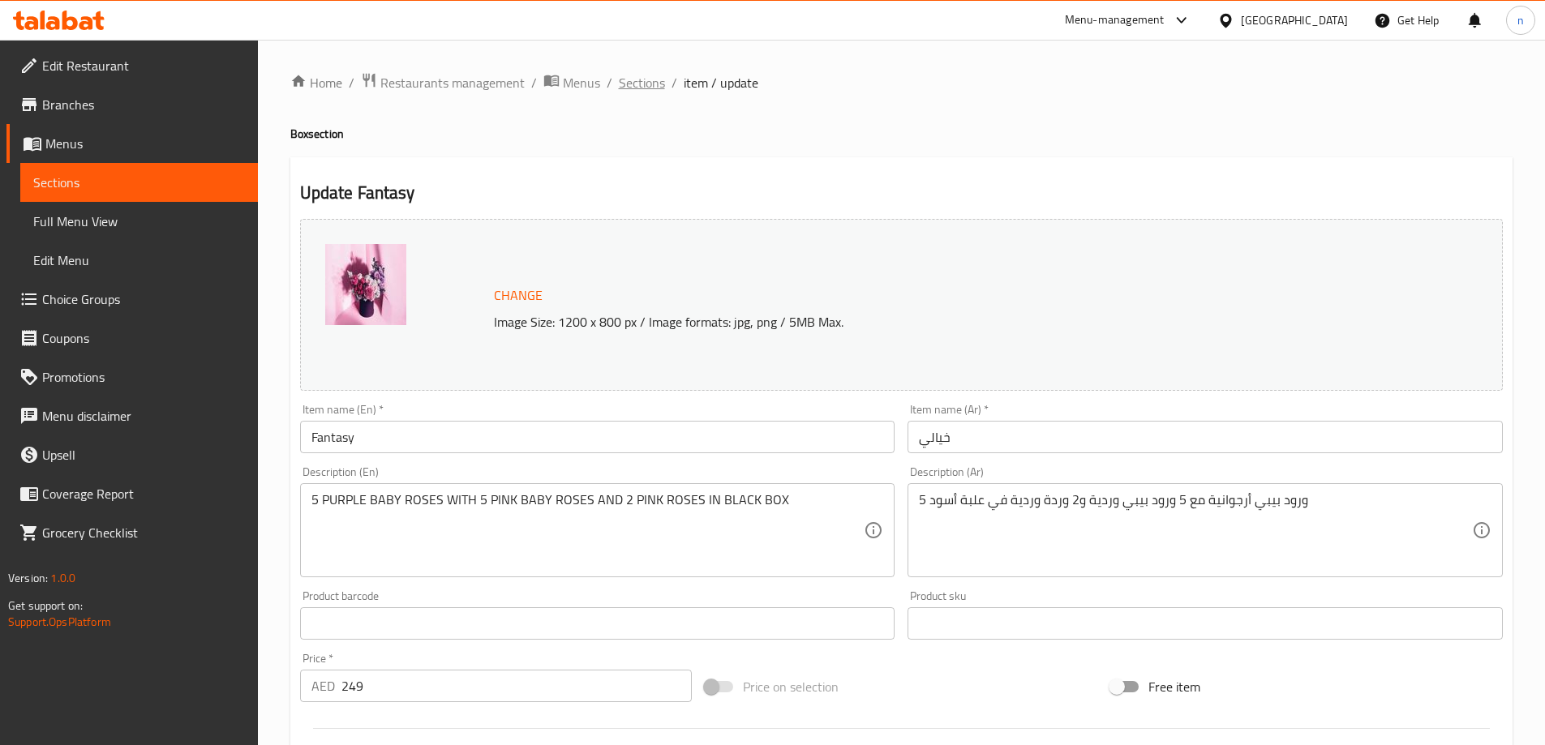
click at [652, 76] on span "Sections" at bounding box center [642, 82] width 46 height 19
